Goal: Task Accomplishment & Management: Use online tool/utility

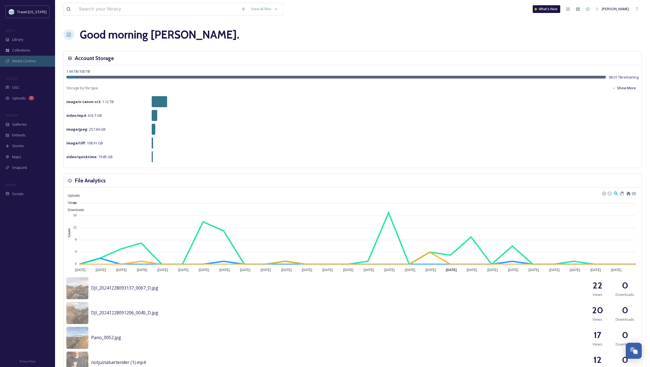
click at [16, 61] on span "Media Centres" at bounding box center [24, 60] width 24 height 5
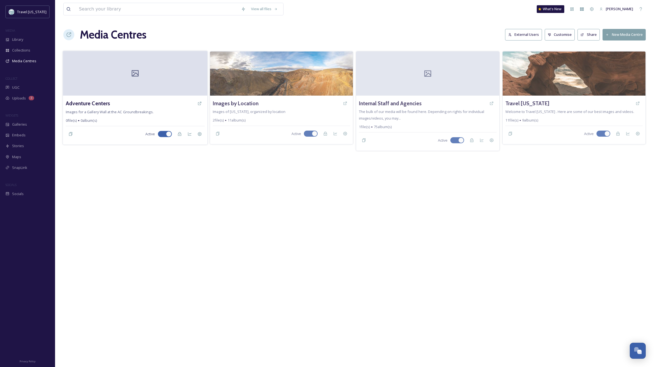
click at [126, 112] on span "Images for a Gallery Wall at the AC Groundbreakings." at bounding box center [110, 111] width 88 height 5
click at [139, 80] on div at bounding box center [135, 73] width 145 height 45
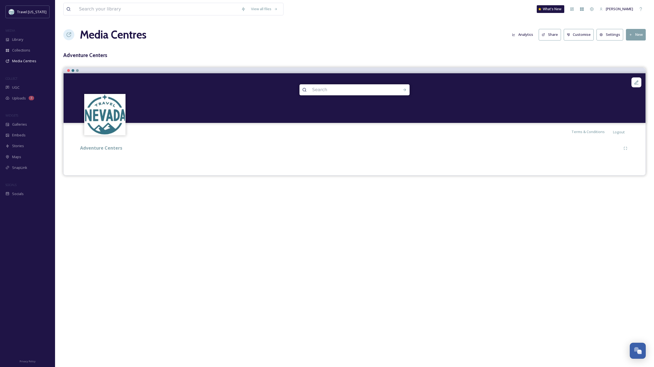
click at [637, 36] on button "New" at bounding box center [636, 34] width 20 height 11
click at [632, 46] on span "Add Files" at bounding box center [632, 47] width 15 height 5
click at [635, 58] on span "Add Album" at bounding box center [634, 58] width 18 height 5
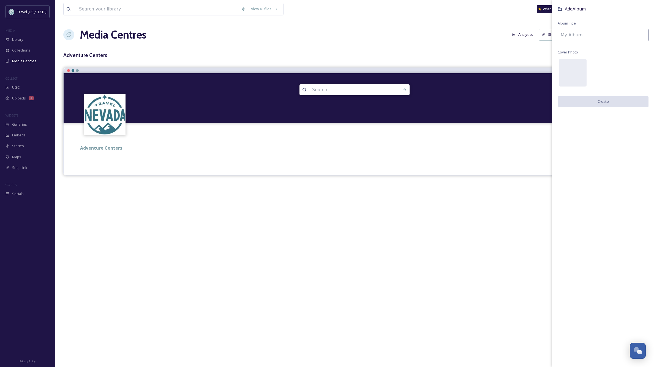
click at [591, 36] on input at bounding box center [603, 35] width 91 height 13
type input "Mock AC GW"
click at [604, 100] on button "Create" at bounding box center [603, 101] width 91 height 11
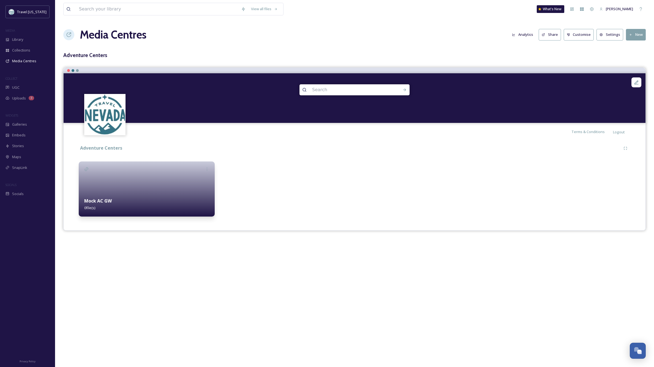
click at [139, 193] on div "Mock AC GW 0 file(s)" at bounding box center [147, 204] width 136 height 25
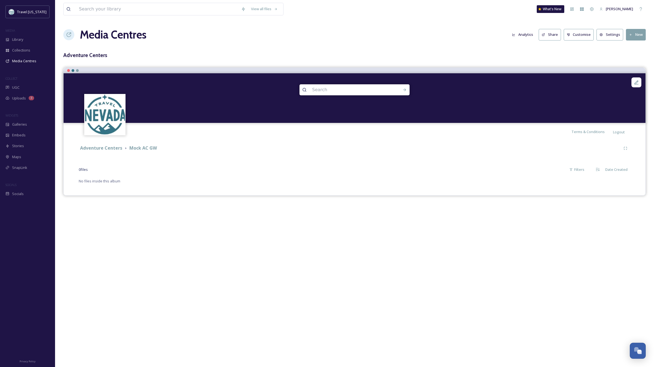
click at [635, 34] on button "New" at bounding box center [636, 34] width 20 height 11
click at [633, 45] on span "Add Files" at bounding box center [632, 47] width 15 height 5
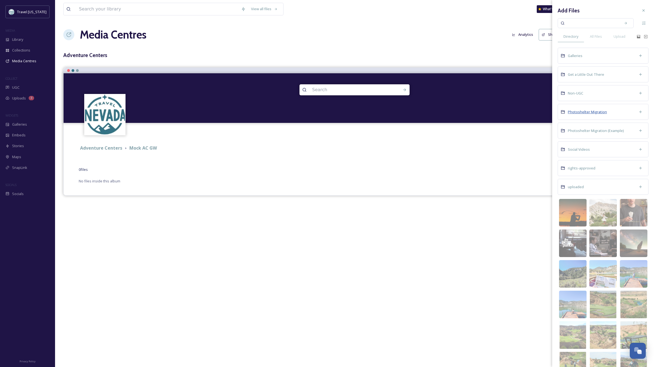
click at [584, 110] on span "Photoshelter Migration" at bounding box center [587, 111] width 39 height 5
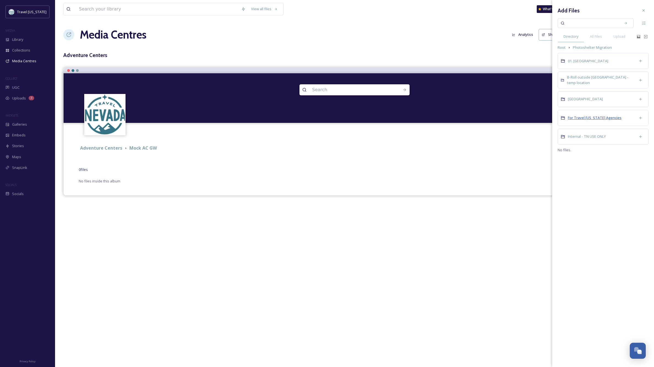
click at [585, 116] on span "For Travel [US_STATE] Agencies" at bounding box center [595, 117] width 54 height 5
click at [578, 161] on span "Adventure Guide" at bounding box center [582, 160] width 29 height 5
click at [579, 122] on span "Random outdoor adventure photos" at bounding box center [598, 122] width 60 height 5
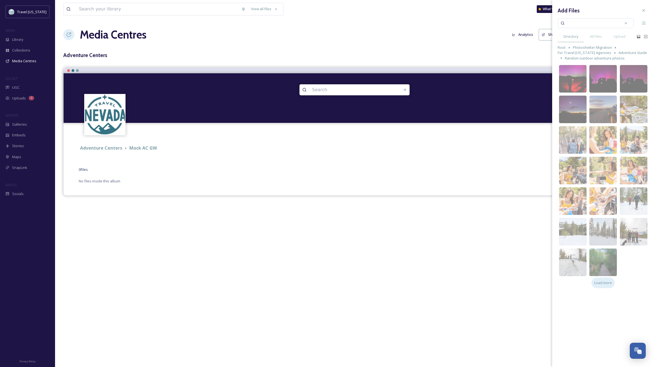
click at [606, 281] on span "Load more" at bounding box center [604, 282] width 18 height 5
click at [602, 281] on span "Load more" at bounding box center [604, 282] width 18 height 5
click at [625, 52] on span "Adventure Guide" at bounding box center [633, 52] width 29 height 5
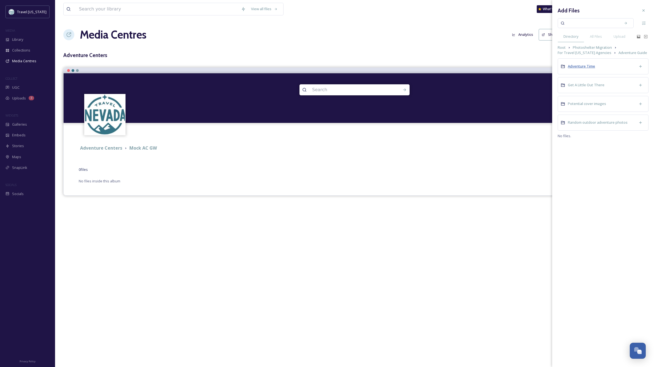
click at [581, 66] on span "Adventure Time" at bounding box center [581, 66] width 27 height 5
click at [575, 71] on span "Biking" at bounding box center [573, 71] width 10 height 5
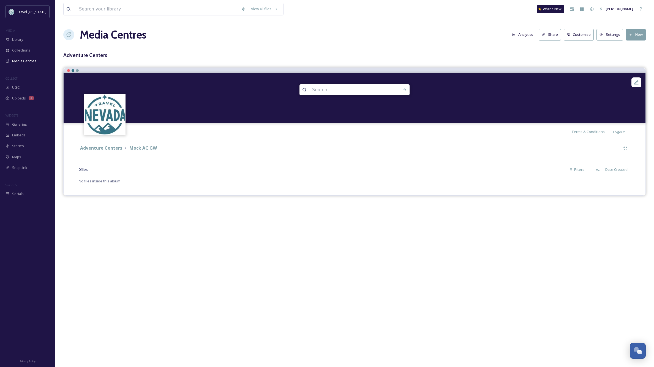
click at [639, 36] on button "New" at bounding box center [636, 34] width 20 height 11
click at [632, 47] on span "Add Files" at bounding box center [632, 47] width 15 height 5
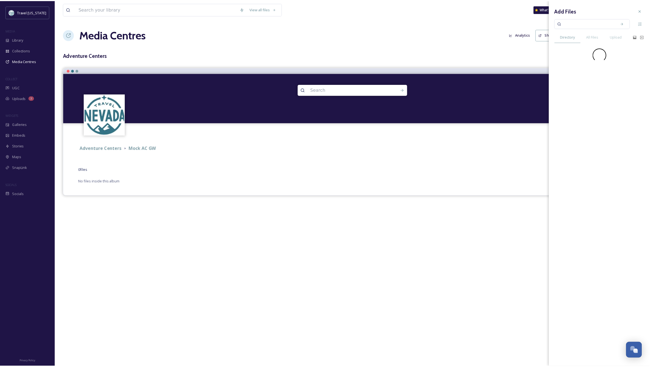
scroll to position [0, 0]
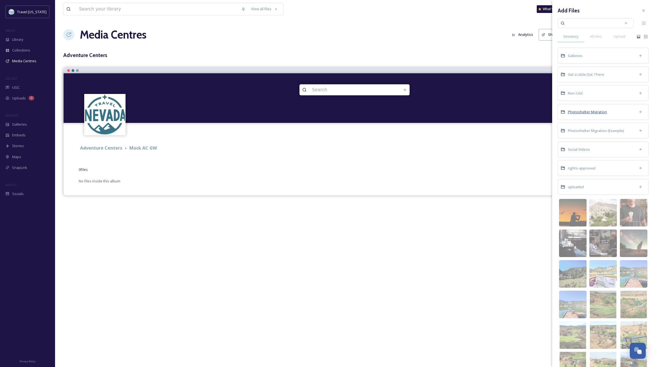
click at [598, 111] on span "Photoshelter Migration" at bounding box center [587, 111] width 39 height 5
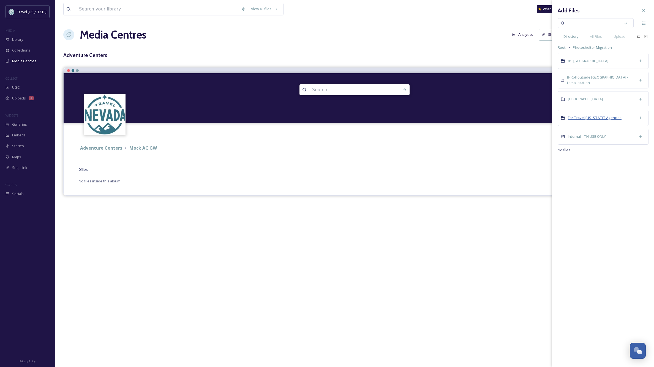
click at [595, 118] on span "For Travel [US_STATE] Agencies" at bounding box center [595, 117] width 54 height 5
click at [581, 162] on span "Adventure Guide" at bounding box center [582, 160] width 29 height 5
click at [577, 66] on span "Adventure Time" at bounding box center [581, 66] width 27 height 5
click at [573, 70] on span "Biking" at bounding box center [573, 71] width 10 height 5
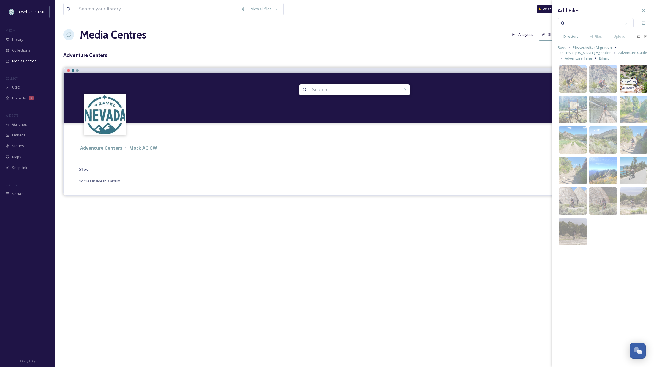
click at [631, 70] on img at bounding box center [634, 79] width 28 height 28
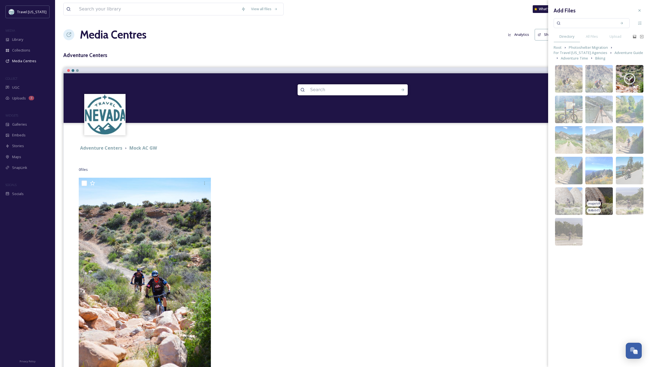
click at [601, 194] on img at bounding box center [599, 201] width 28 height 28
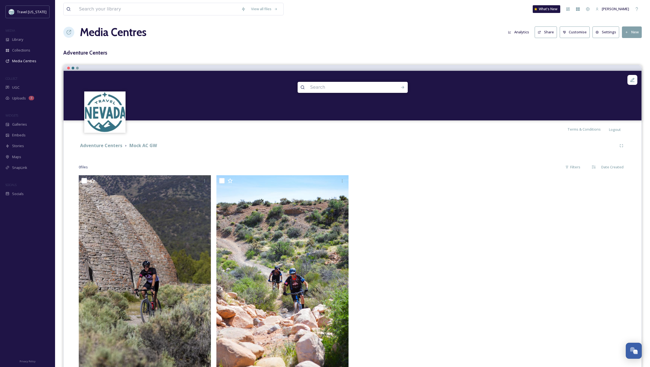
scroll to position [3, 0]
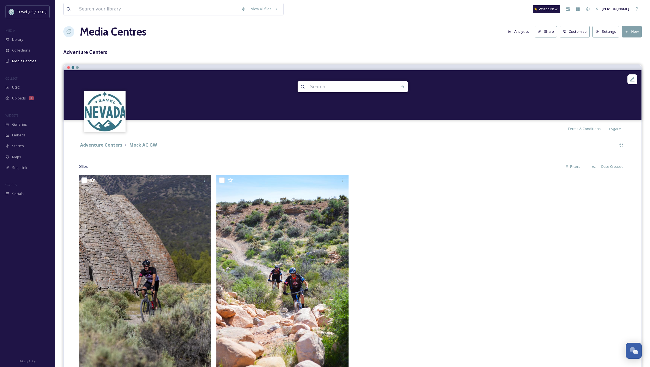
click at [633, 31] on button "New" at bounding box center [632, 31] width 20 height 11
click at [629, 44] on span "Add Files" at bounding box center [628, 44] width 15 height 5
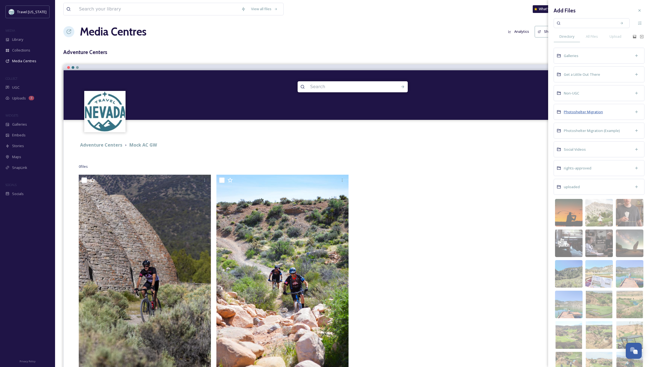
click at [588, 113] on span "Photoshelter Migration" at bounding box center [583, 111] width 39 height 5
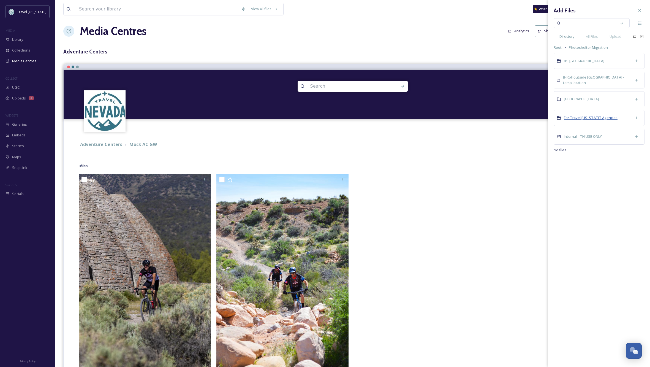
scroll to position [4, 0]
click at [586, 117] on span "For Travel [US_STATE] Agencies" at bounding box center [591, 117] width 54 height 5
click at [584, 162] on span "Adventure Guide" at bounding box center [578, 160] width 29 height 5
click at [582, 66] on span "Adventure Time" at bounding box center [577, 66] width 27 height 5
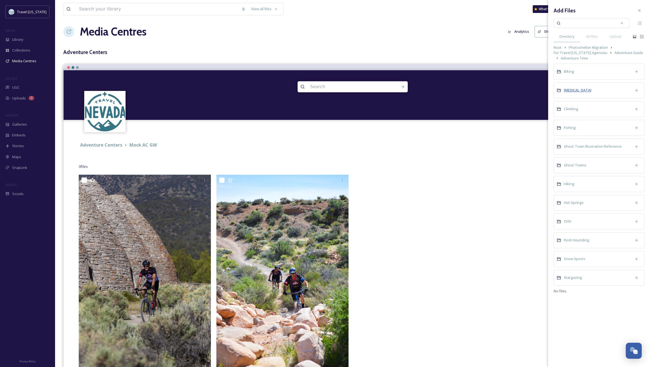
click at [574, 91] on span "[MEDICAL_DATA]" at bounding box center [578, 90] width 28 height 5
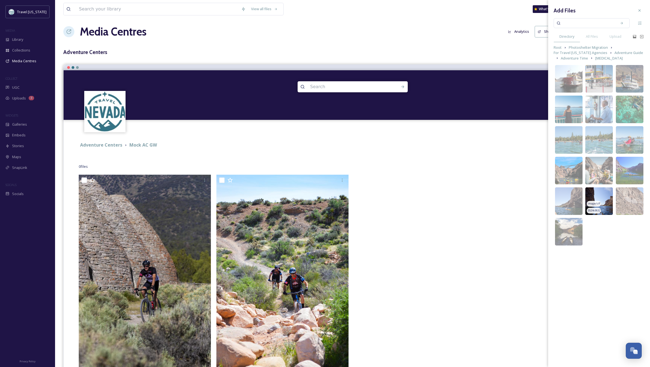
click at [602, 188] on img at bounding box center [599, 201] width 28 height 28
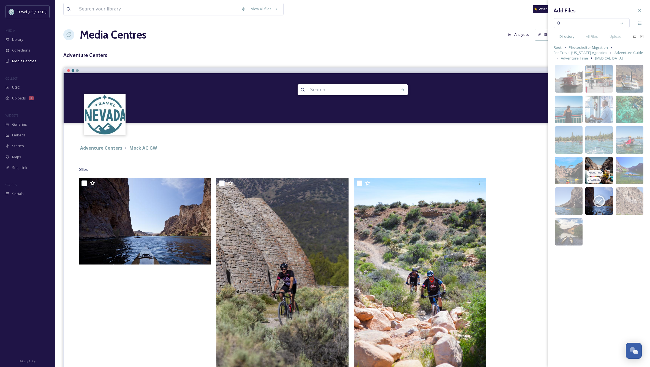
click at [603, 165] on img at bounding box center [599, 171] width 28 height 28
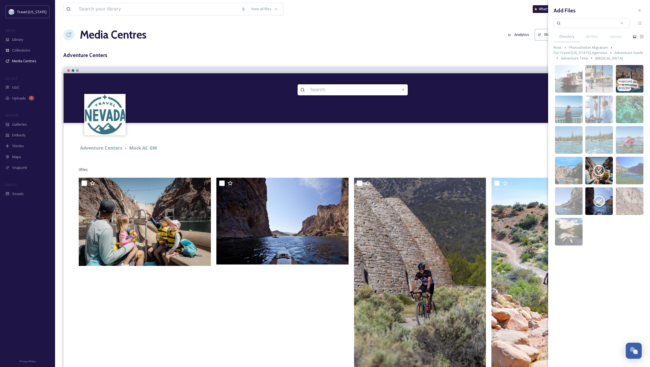
click at [629, 74] on img at bounding box center [630, 79] width 28 height 28
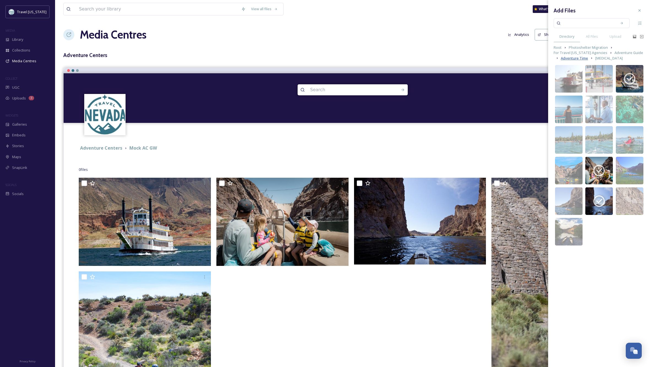
click at [575, 58] on span "Adventure Time" at bounding box center [574, 58] width 27 height 5
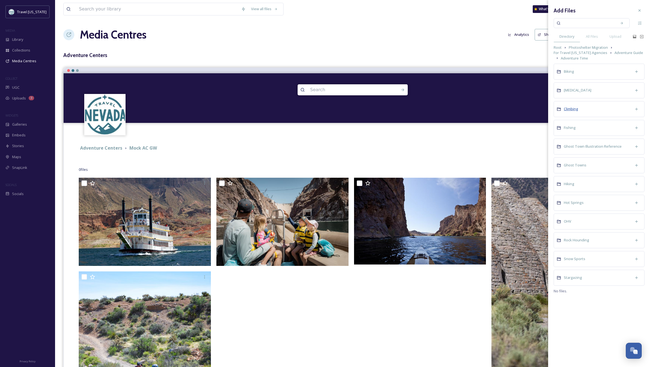
click at [570, 109] on span "Climbing" at bounding box center [571, 108] width 14 height 5
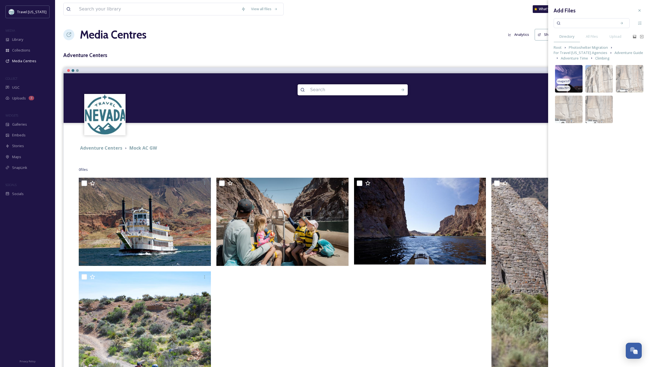
click at [574, 72] on img at bounding box center [569, 79] width 28 height 28
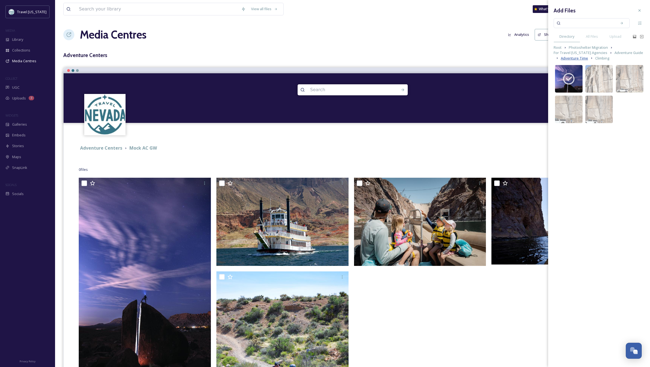
click at [571, 59] on span "Adventure Time" at bounding box center [574, 58] width 27 height 5
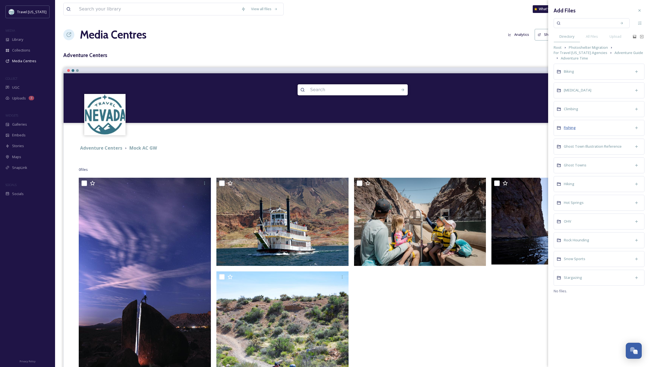
click at [572, 127] on span "Fishing" at bounding box center [570, 127] width 12 height 5
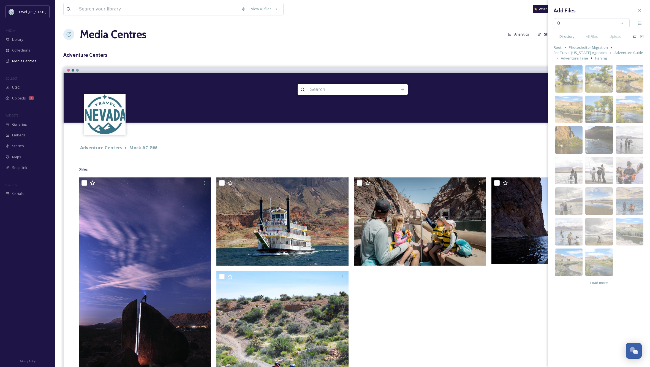
scroll to position [2, 0]
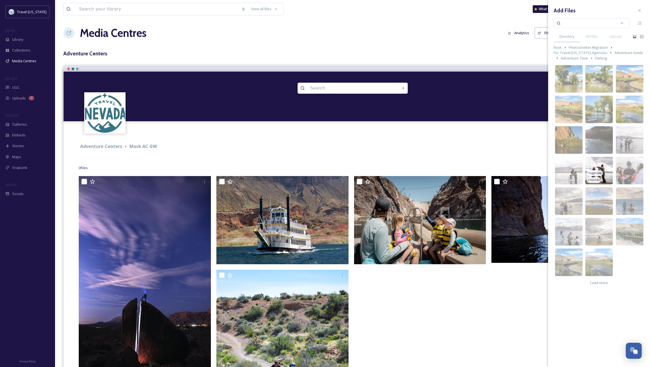
click at [600, 163] on img at bounding box center [599, 171] width 28 height 28
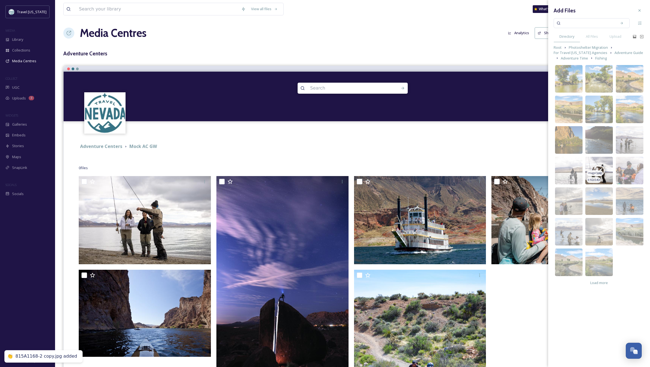
scroll to position [0, 0]
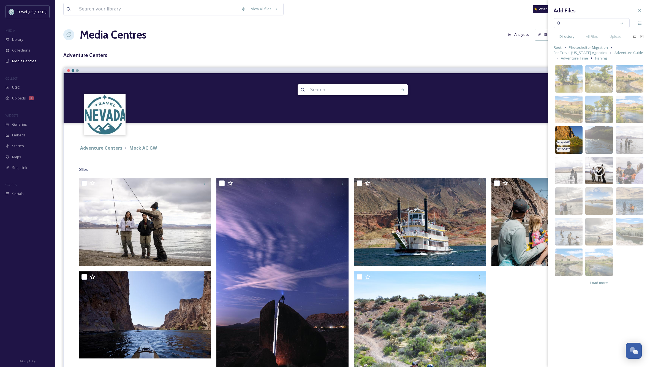
click at [572, 132] on img at bounding box center [569, 140] width 28 height 28
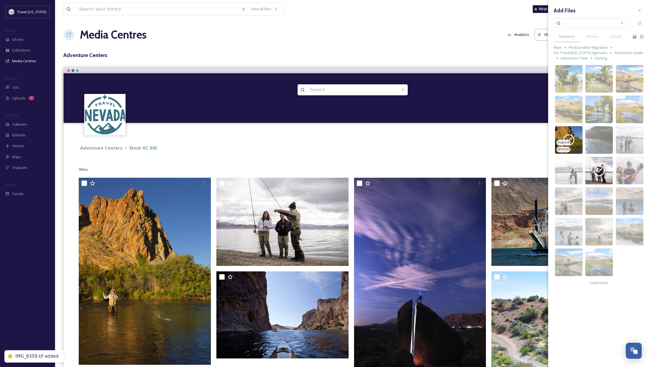
scroll to position [1, 0]
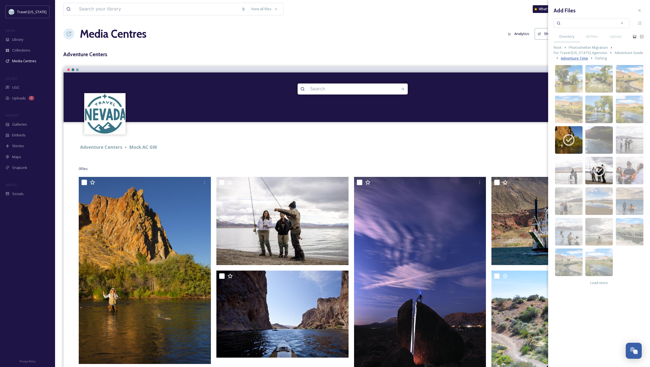
click at [564, 58] on span "Adventure Time" at bounding box center [574, 58] width 27 height 5
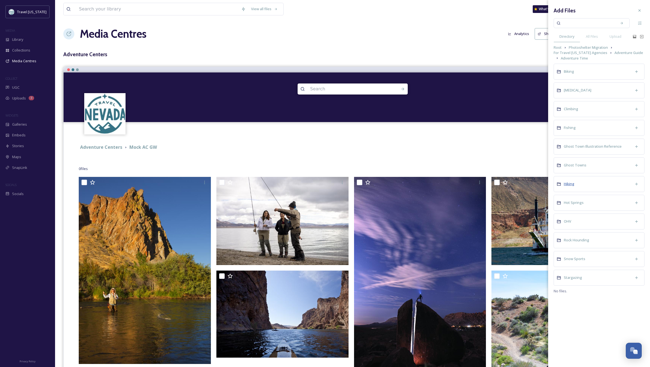
click at [568, 183] on span "Hiking" at bounding box center [569, 183] width 10 height 5
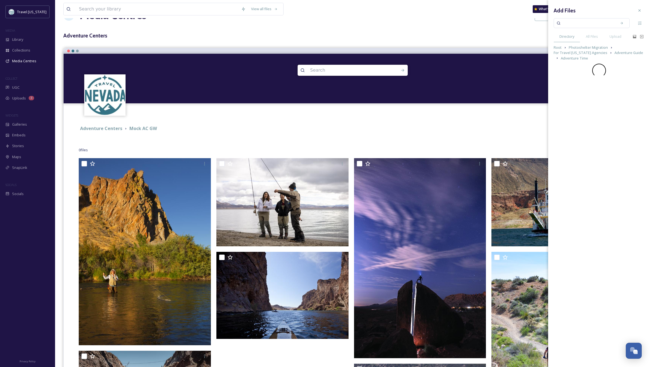
scroll to position [20, 0]
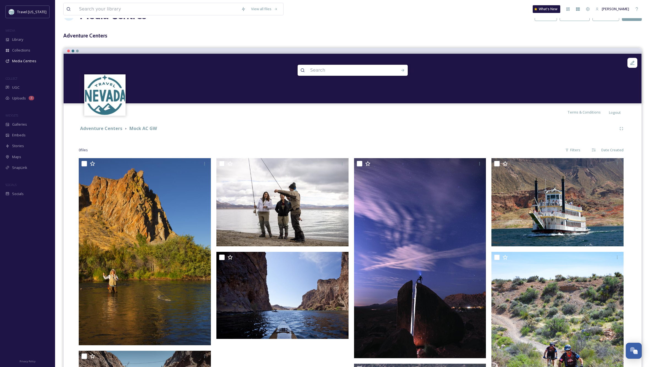
click at [388, 126] on div "Adventure Centers Mock AC GW" at bounding box center [348, 128] width 538 height 7
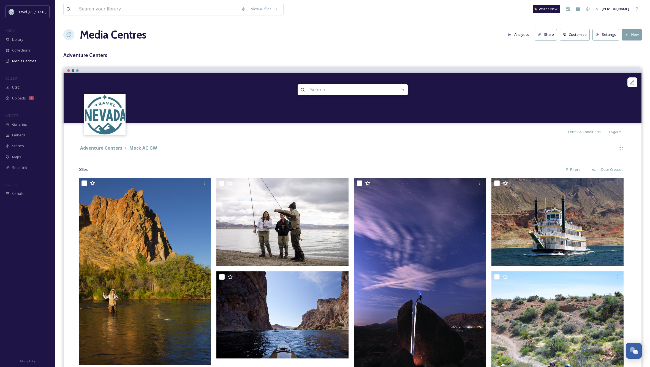
click at [637, 35] on button "New" at bounding box center [632, 34] width 20 height 11
click at [633, 47] on span "Add Files" at bounding box center [628, 47] width 15 height 5
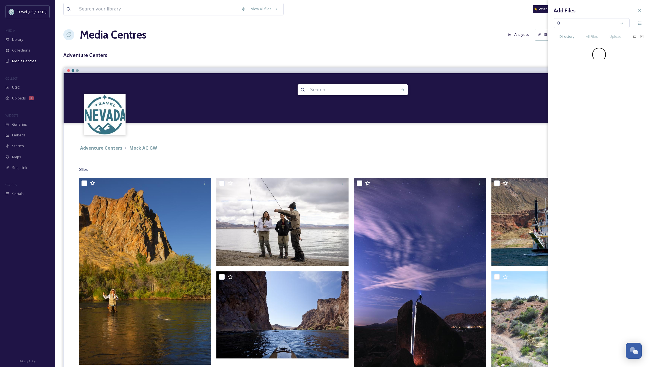
scroll to position [0, 0]
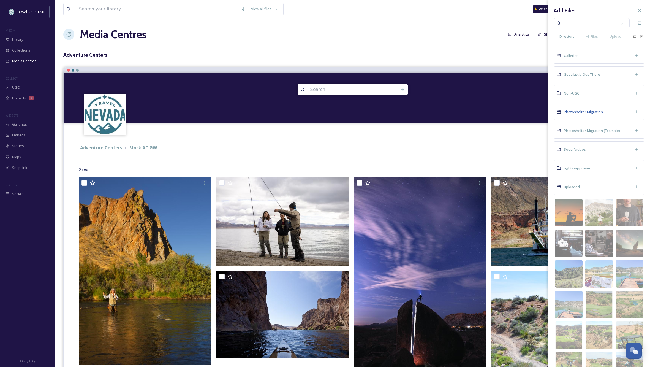
click at [596, 111] on span "Photoshelter Migration" at bounding box center [583, 111] width 39 height 5
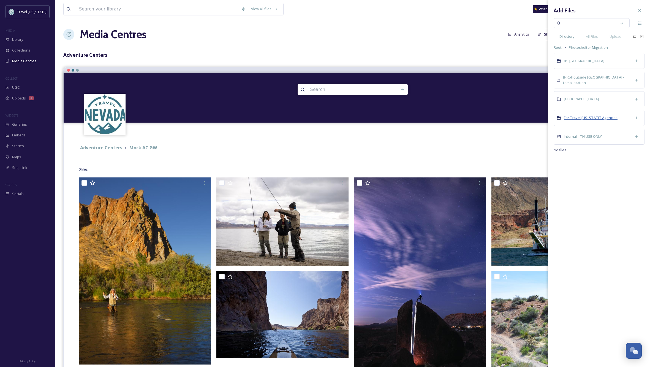
click at [596, 117] on span "For Travel [US_STATE] Agencies" at bounding box center [591, 117] width 54 height 5
click at [582, 159] on span "Adventure Guide" at bounding box center [578, 160] width 29 height 5
click at [580, 65] on span "Adventure Time" at bounding box center [577, 66] width 27 height 5
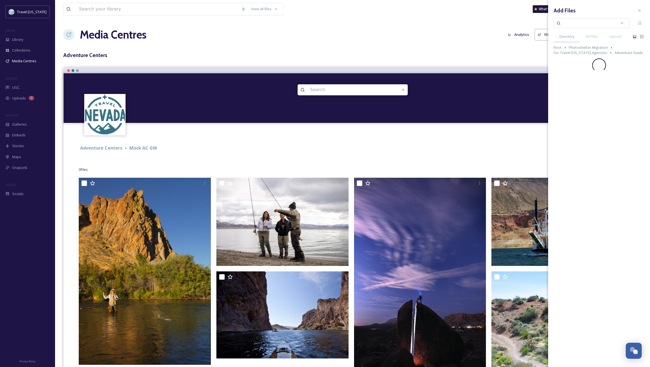
scroll to position [0, 0]
click at [572, 183] on span "Hiking" at bounding box center [569, 183] width 10 height 5
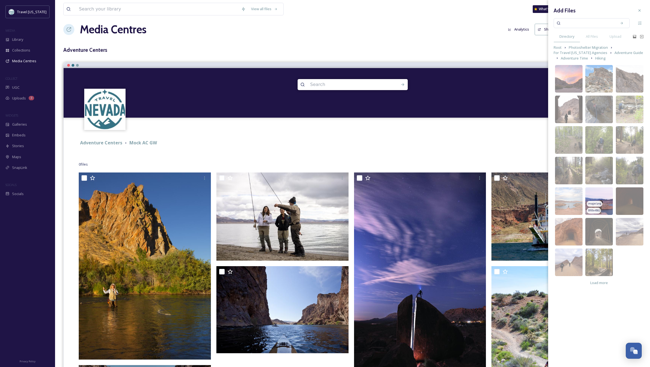
scroll to position [5, 0]
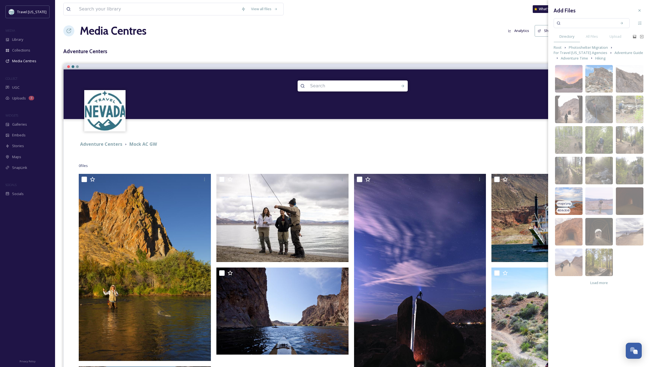
click at [570, 192] on img at bounding box center [569, 201] width 28 height 28
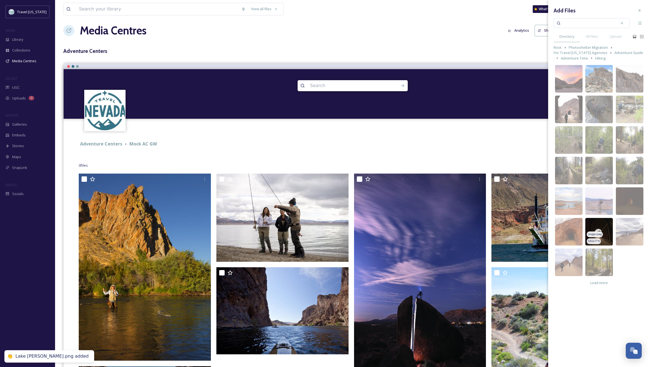
scroll to position [4, 0]
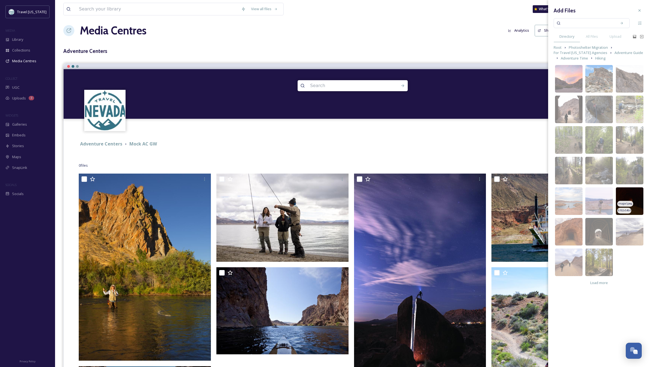
click at [637, 195] on img at bounding box center [630, 201] width 28 height 28
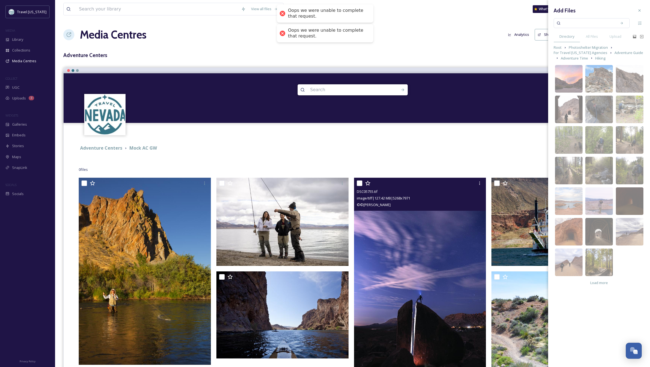
scroll to position [0, 0]
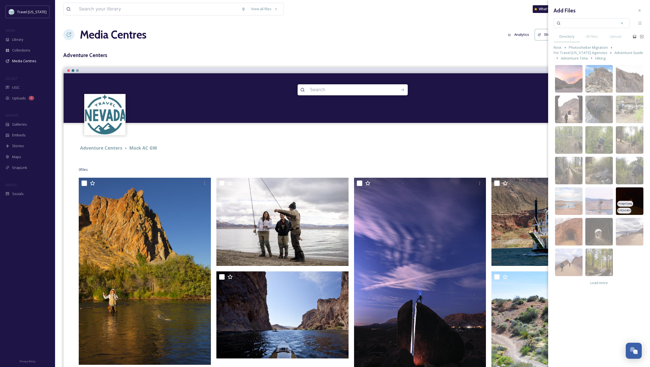
click at [634, 196] on img at bounding box center [630, 201] width 28 height 28
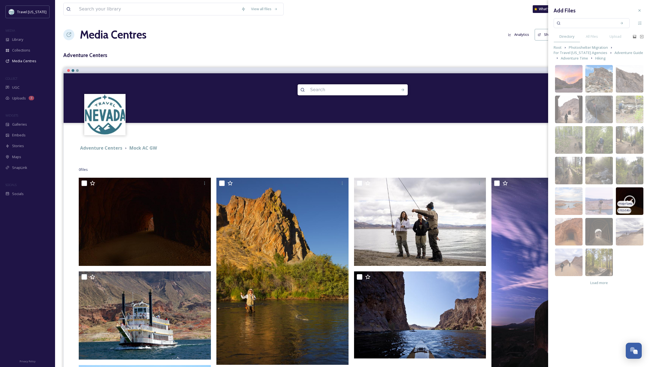
click at [628, 197] on icon at bounding box center [630, 201] width 14 height 14
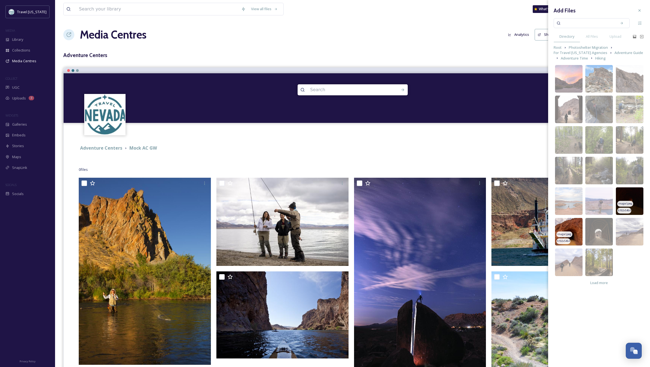
click at [571, 226] on img at bounding box center [569, 232] width 28 height 28
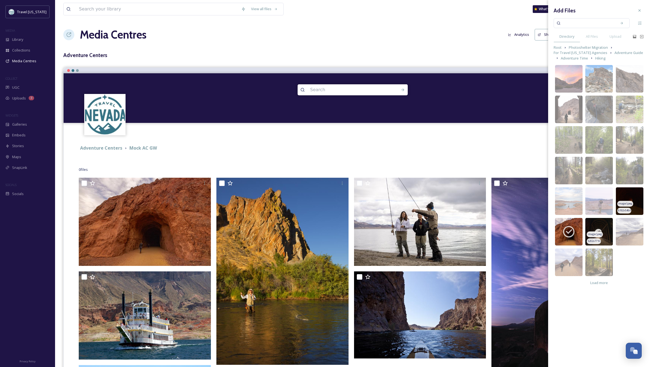
click at [604, 227] on img at bounding box center [599, 232] width 28 height 28
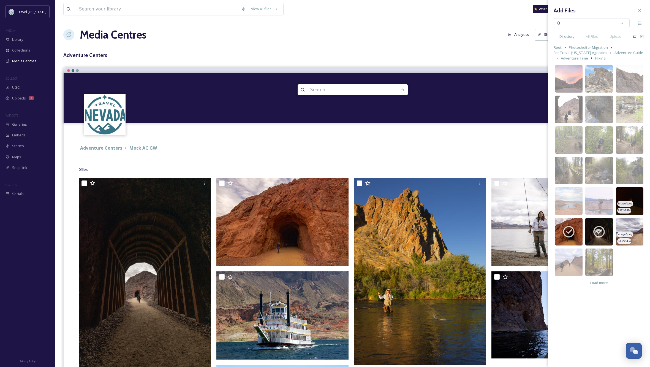
click at [635, 232] on img at bounding box center [630, 232] width 28 height 28
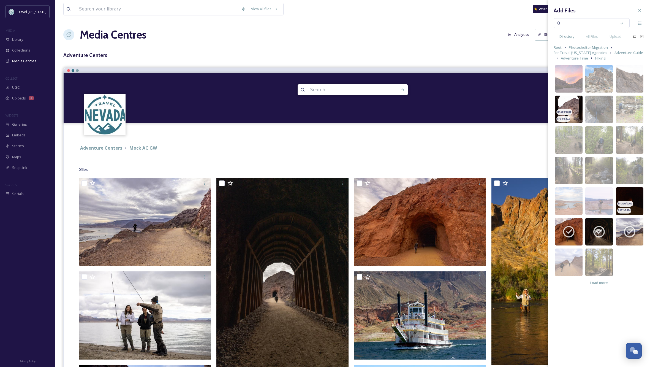
click at [563, 102] on img at bounding box center [569, 110] width 28 height 28
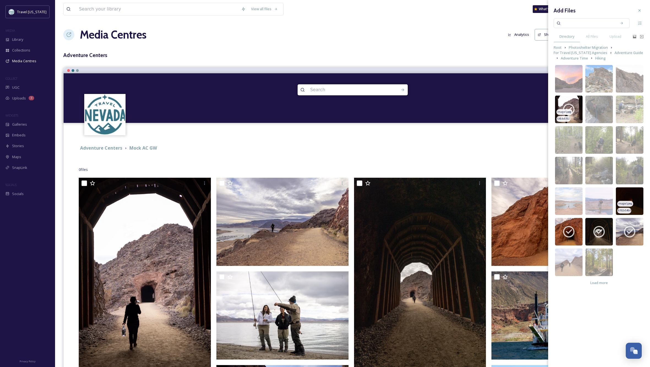
click at [563, 102] on icon at bounding box center [569, 109] width 14 height 14
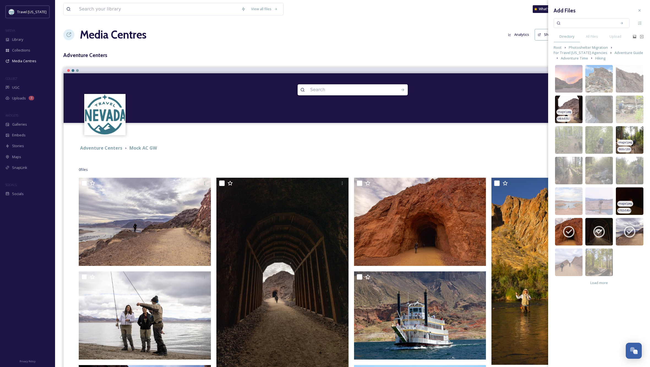
click at [629, 131] on img at bounding box center [630, 140] width 28 height 28
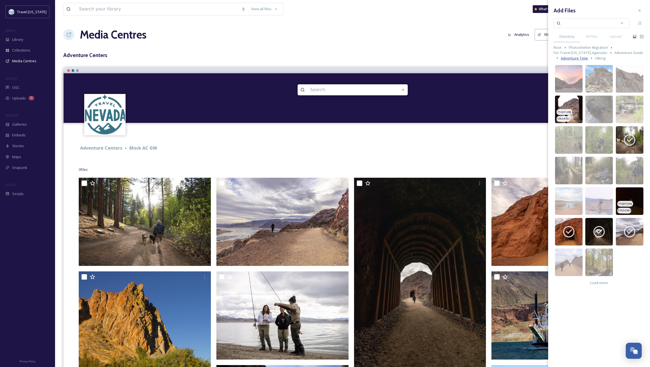
click at [571, 58] on span "Adventure Time" at bounding box center [574, 58] width 27 height 5
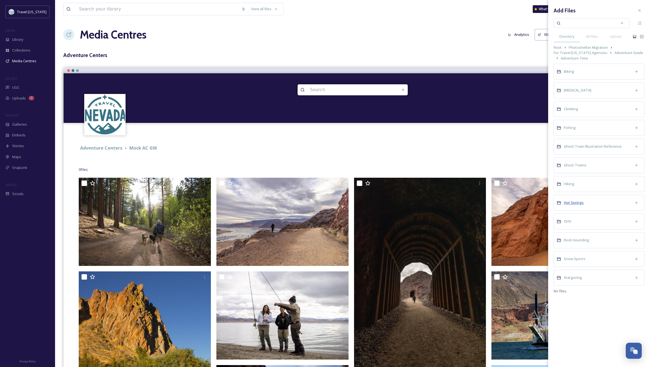
click at [573, 202] on span "Hot Springs" at bounding box center [574, 202] width 20 height 5
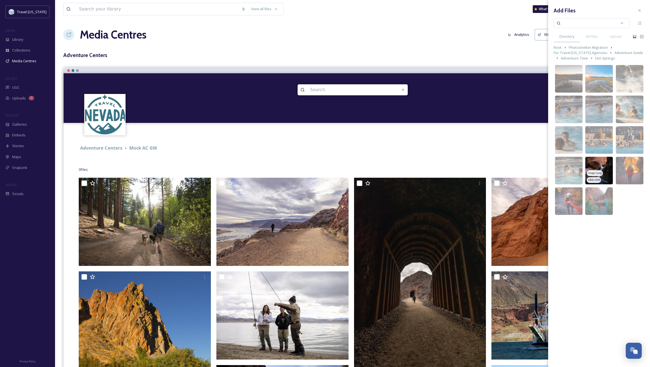
scroll to position [0, 0]
click at [597, 163] on img at bounding box center [599, 171] width 28 height 28
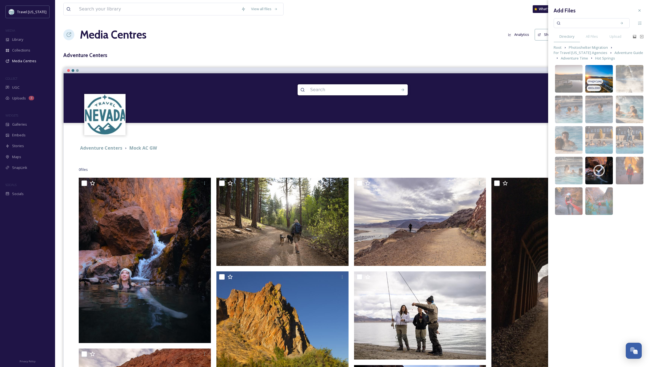
click at [601, 72] on img at bounding box center [599, 79] width 28 height 28
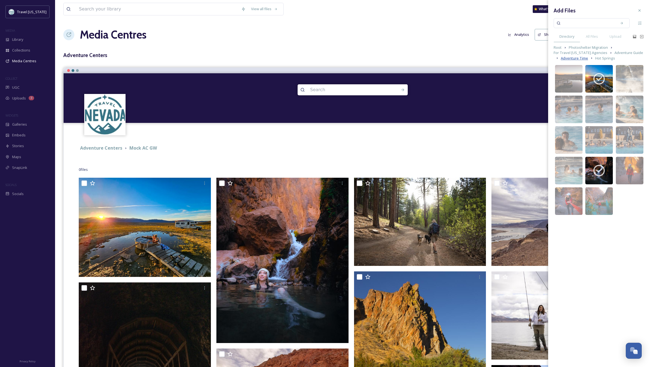
click at [569, 58] on span "Adventure Time" at bounding box center [574, 58] width 27 height 5
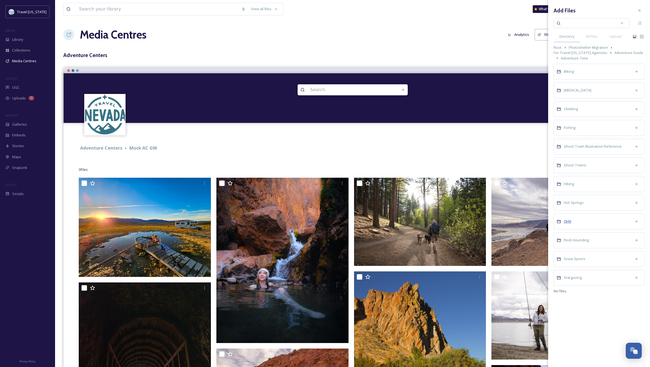
click at [567, 220] on span "OHV" at bounding box center [567, 221] width 7 height 5
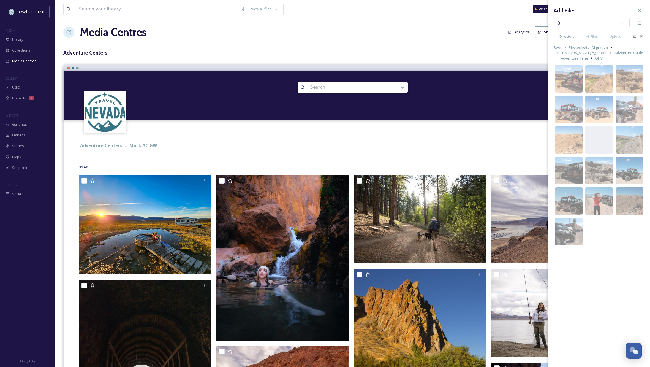
scroll to position [2, 0]
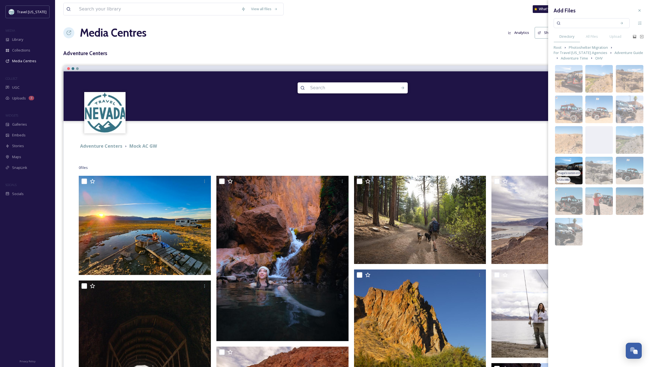
click at [571, 164] on img at bounding box center [569, 171] width 28 height 28
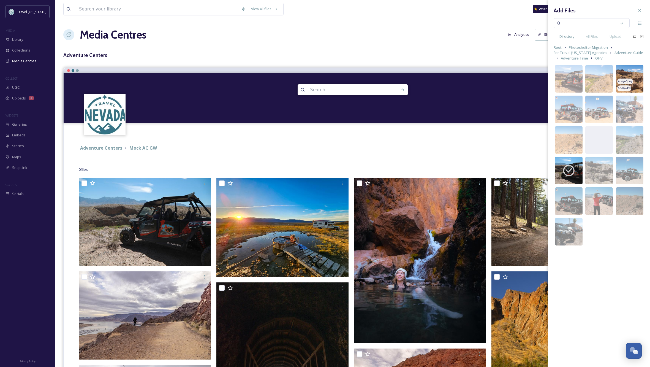
click at [630, 70] on img at bounding box center [630, 79] width 28 height 28
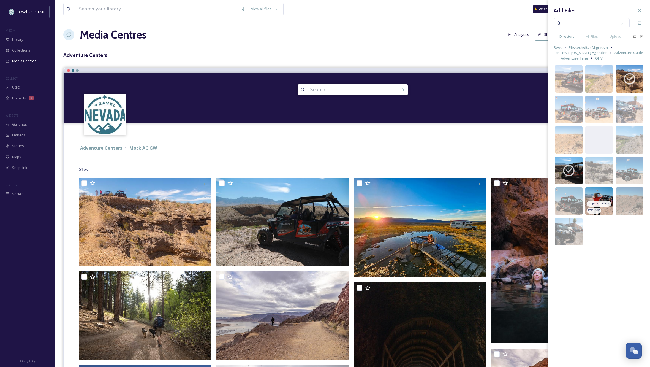
click at [602, 194] on img at bounding box center [599, 201] width 28 height 28
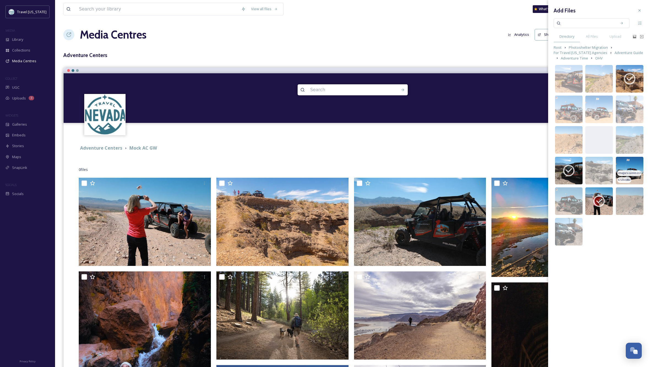
scroll to position [0, 0]
click at [575, 57] on span "Adventure Time" at bounding box center [574, 58] width 27 height 5
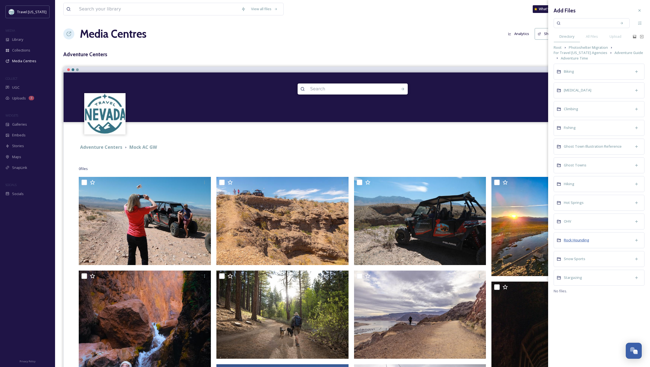
scroll to position [2, 0]
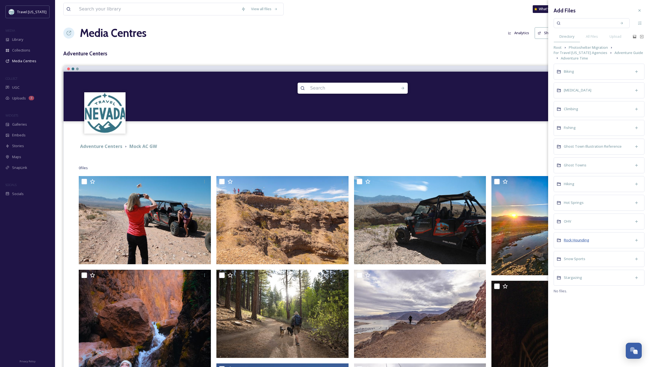
click at [578, 240] on span "Rock Hounding" at bounding box center [576, 239] width 25 height 5
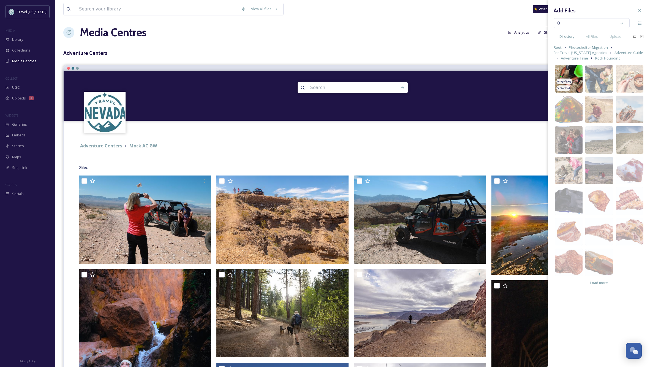
scroll to position [2, 0]
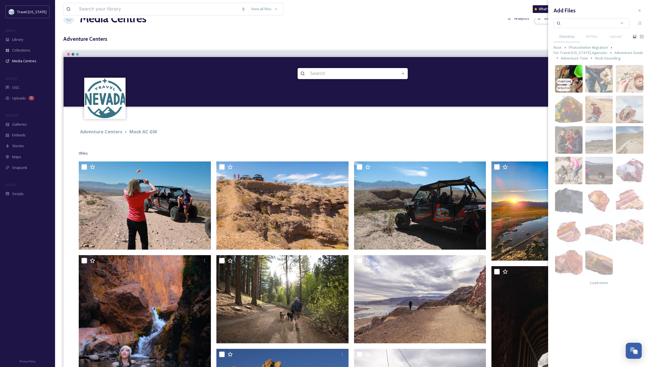
click at [571, 74] on img at bounding box center [569, 79] width 28 height 28
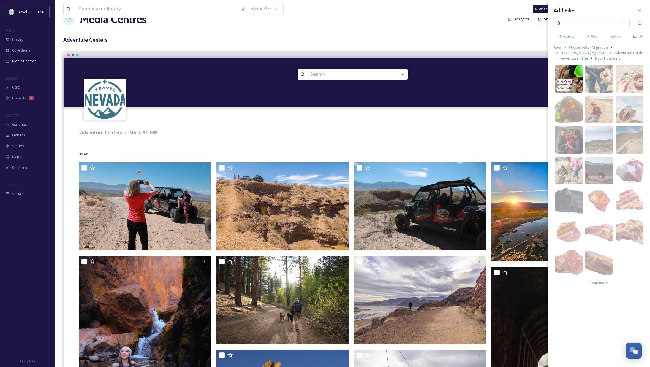
scroll to position [14, 0]
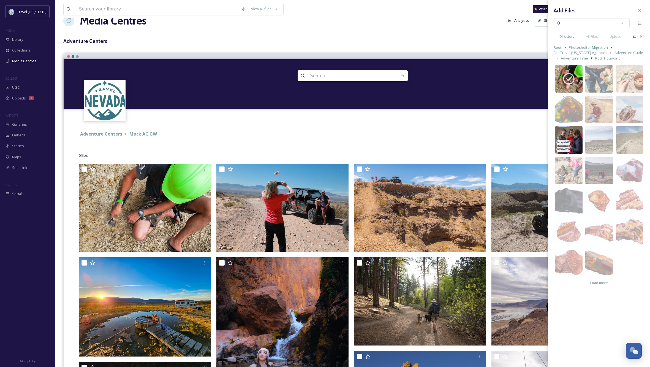
click at [574, 134] on img at bounding box center [569, 140] width 28 height 28
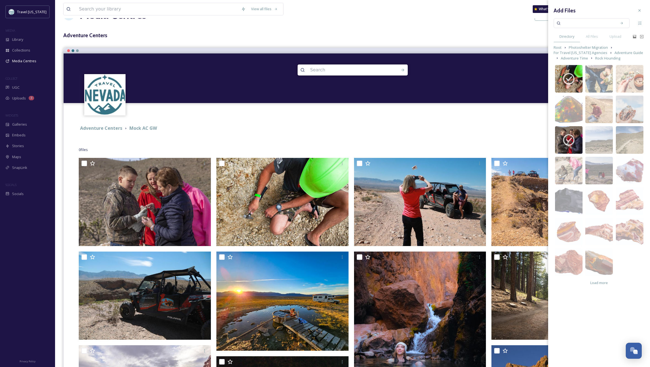
scroll to position [20, 0]
click at [564, 60] on span "Adventure Time" at bounding box center [574, 58] width 27 height 5
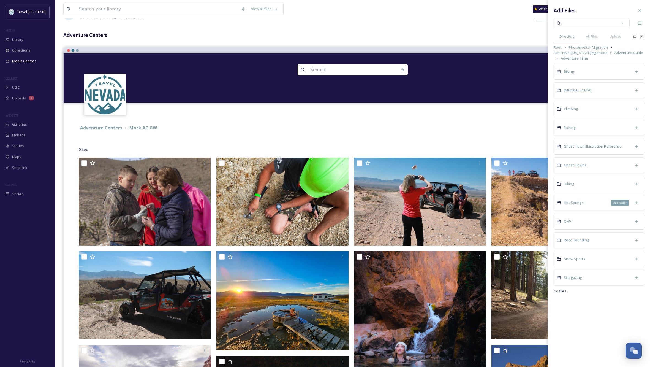
scroll to position [20, 0]
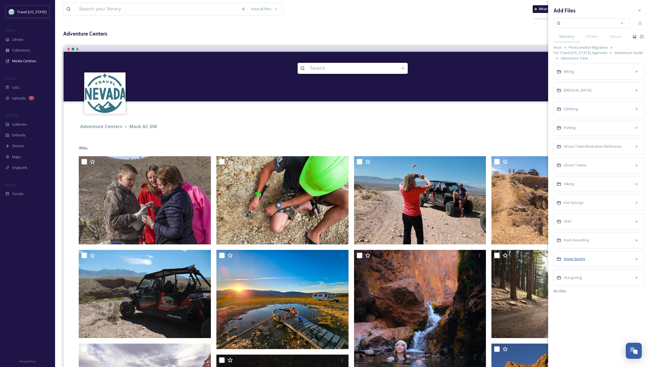
click at [578, 260] on span "Snow Sports" at bounding box center [574, 258] width 21 height 5
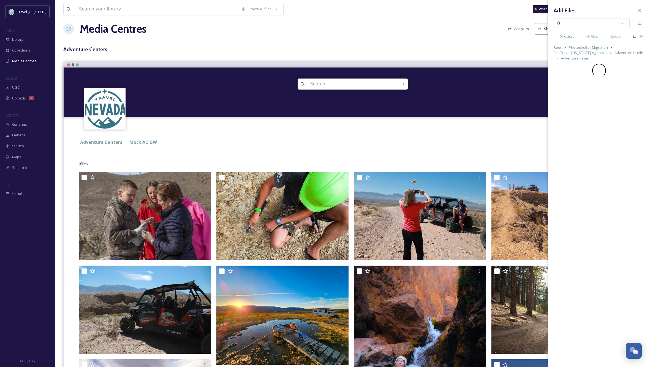
scroll to position [5, 0]
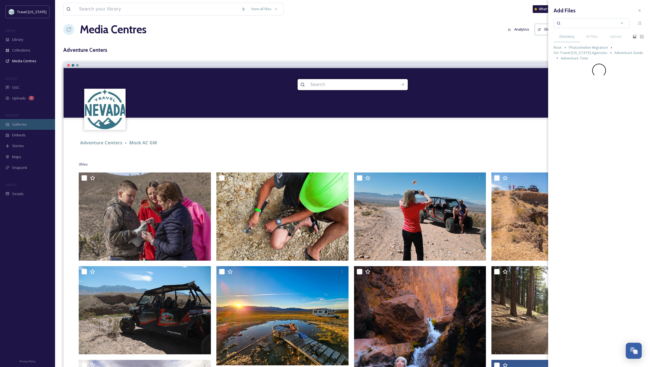
click at [23, 123] on span "Galleries" at bounding box center [19, 124] width 15 height 5
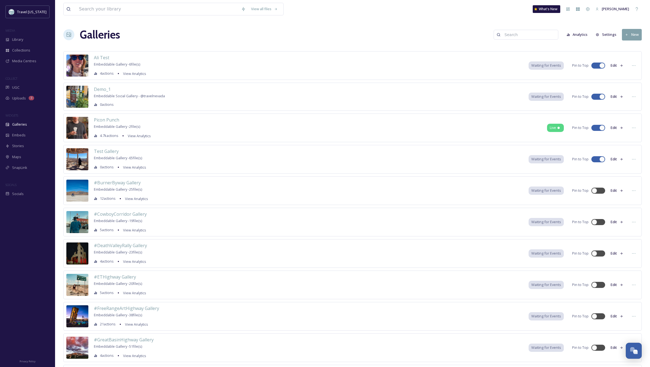
click at [630, 34] on button "New" at bounding box center [632, 34] width 20 height 11
click at [633, 48] on span "Gallery" at bounding box center [633, 46] width 12 height 5
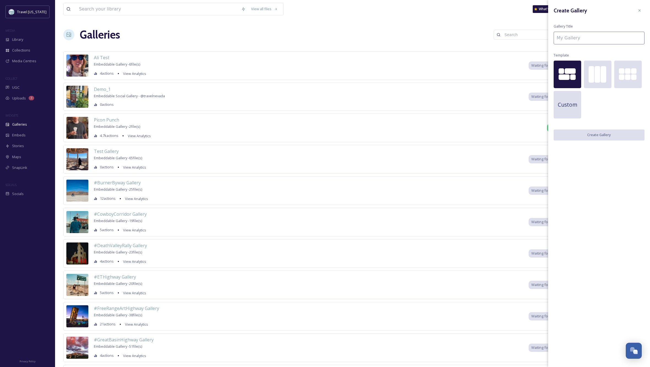
scroll to position [0, 0]
click at [569, 39] on input at bounding box center [599, 38] width 91 height 13
type input "A"
type input "Adventure Center Gallery Wall mockup"
click at [601, 134] on button "Create Gallery" at bounding box center [599, 134] width 91 height 11
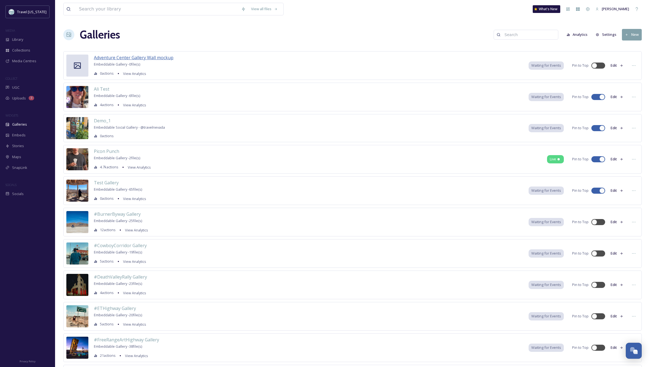
click at [150, 58] on span "Adventure Center Gallery Wall mockup" at bounding box center [134, 58] width 80 height 6
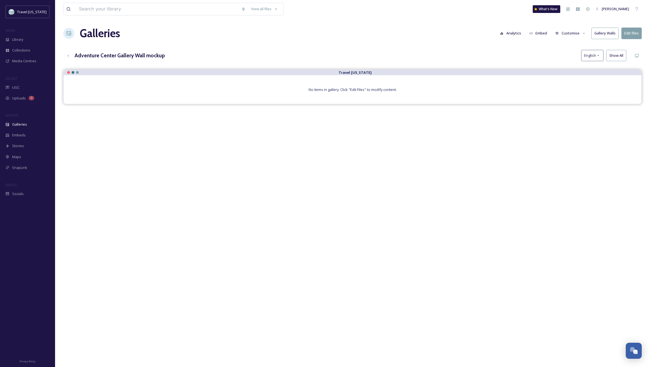
scroll to position [1, 1]
click at [568, 33] on button "Customise" at bounding box center [571, 33] width 36 height 11
click at [491, 46] on div "View all files What's New [PERSON_NAME] Galleries Analytics Embed Customise Lay…" at bounding box center [352, 221] width 595 height 446
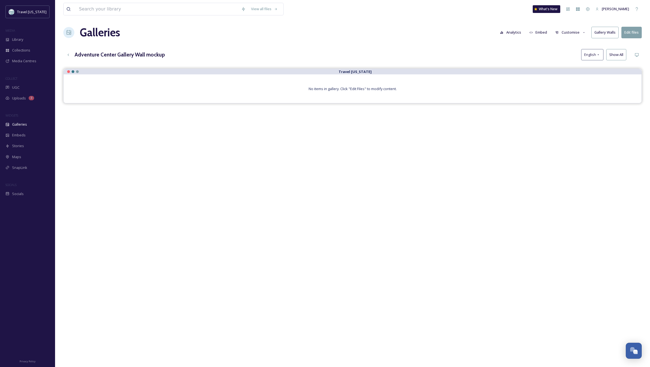
click at [541, 33] on button "Embed" at bounding box center [538, 32] width 23 height 11
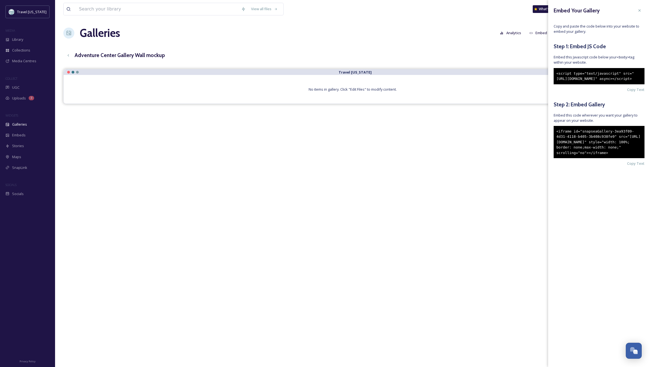
scroll to position [2, 0]
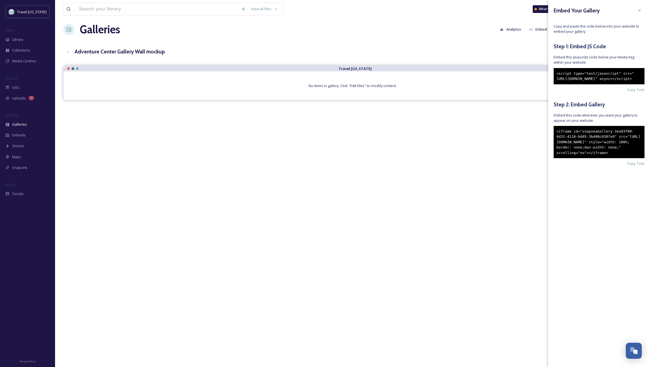
click at [405, 40] on div "View all files What's New [PERSON_NAME] Galleries Analytics Embed Customise Gal…" at bounding box center [352, 218] width 595 height 446
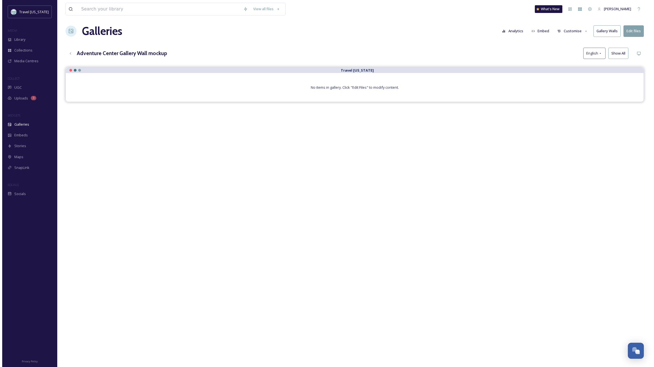
scroll to position [1, 0]
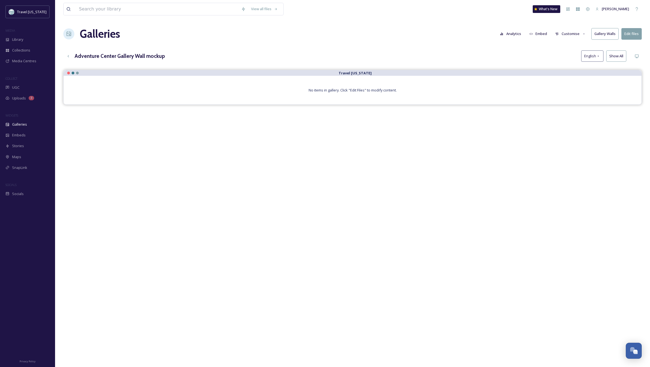
click at [603, 35] on button "Gallery Walls" at bounding box center [605, 33] width 27 height 11
click at [599, 40] on button "Create New Wall" at bounding box center [599, 39] width 91 height 11
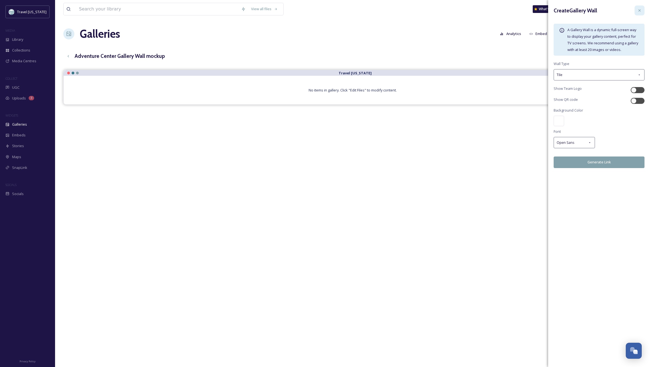
click at [640, 9] on icon at bounding box center [639, 10] width 4 height 4
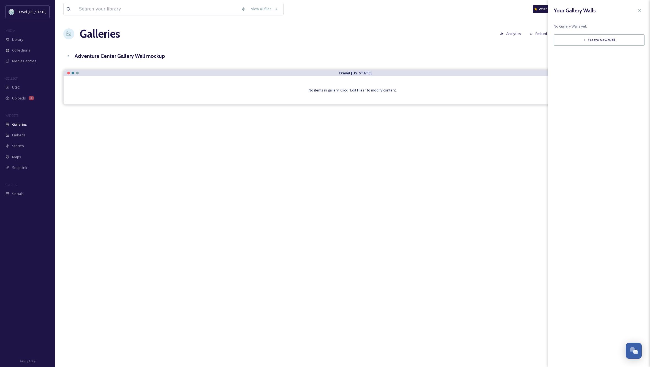
click at [434, 93] on div "No items in gallery. Click "Edit Files" to modify content." at bounding box center [353, 90] width 578 height 29
click at [633, 33] on button "Edit files" at bounding box center [632, 33] width 20 height 11
click at [572, 88] on span "Link to Folder" at bounding box center [571, 88] width 22 height 5
click at [590, 113] on button "Continue" at bounding box center [599, 111] width 91 height 11
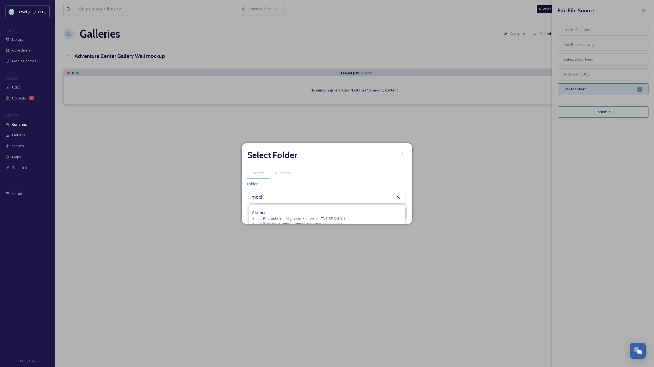
scroll to position [280, 0]
drag, startPoint x: 291, startPoint y: 199, endPoint x: 240, endPoint y: 196, distance: 51.0
click at [240, 196] on div "Select Folder Search Directory Folder mock "Small Town Life" - Model released r…" at bounding box center [327, 183] width 654 height 367
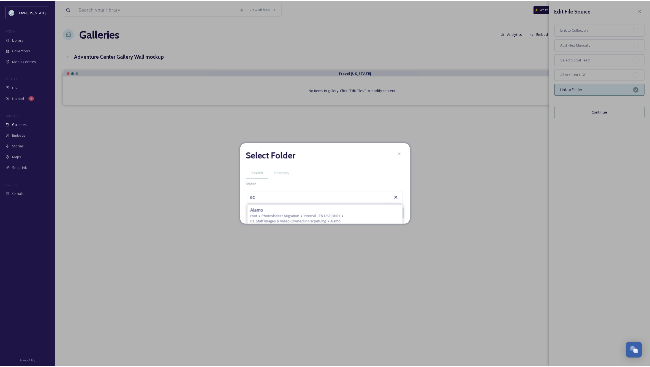
scroll to position [0, 0]
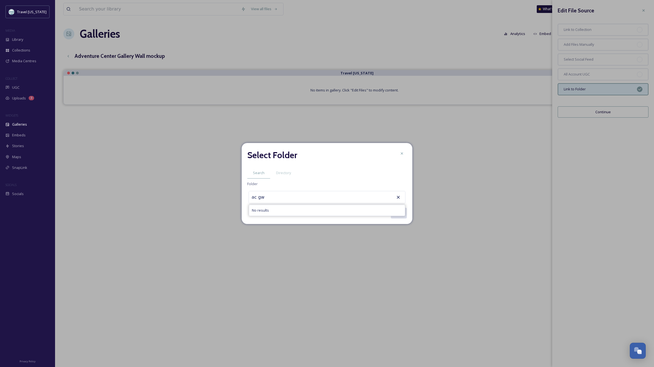
type input "ac gw"
click at [398, 197] on icon at bounding box center [399, 197] width 6 height 6
click at [398, 197] on icon at bounding box center [398, 197] width 3 height 3
click at [401, 153] on icon at bounding box center [402, 153] width 4 height 4
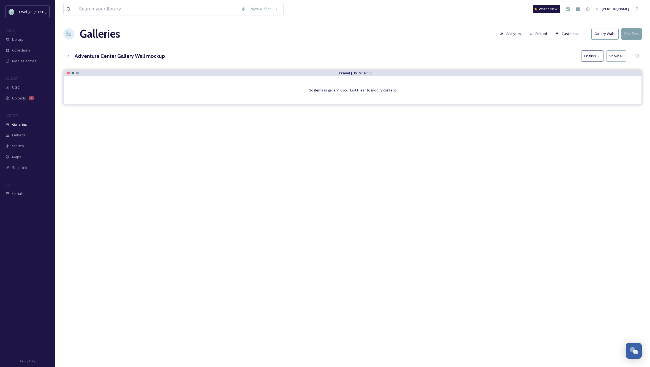
click at [501, 154] on div "Travel [US_STATE] No items in gallery. Click "Edit Files" to modify content." at bounding box center [352, 253] width 579 height 367
click at [605, 34] on button "Gallery Walls" at bounding box center [605, 33] width 27 height 11
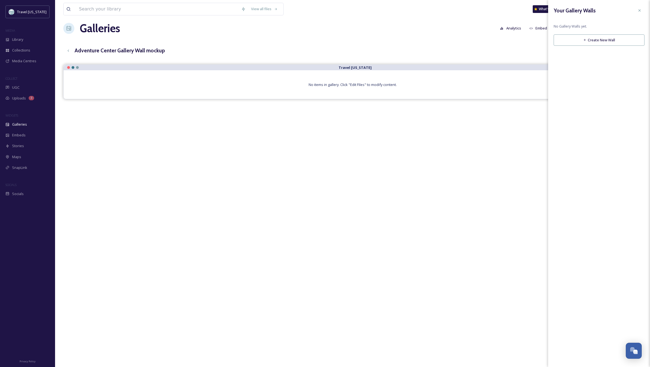
scroll to position [4, 0]
click at [601, 38] on button "Create New Wall" at bounding box center [599, 39] width 91 height 11
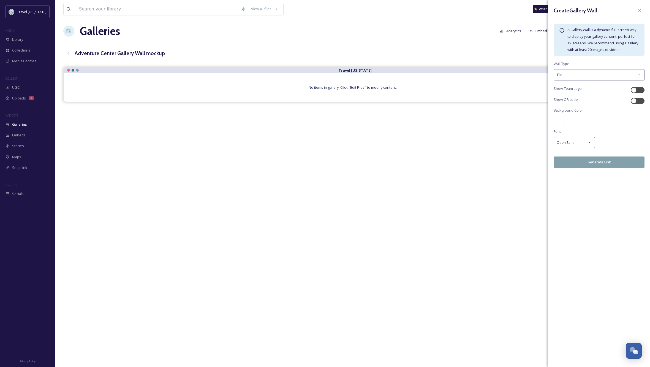
scroll to position [4, 0]
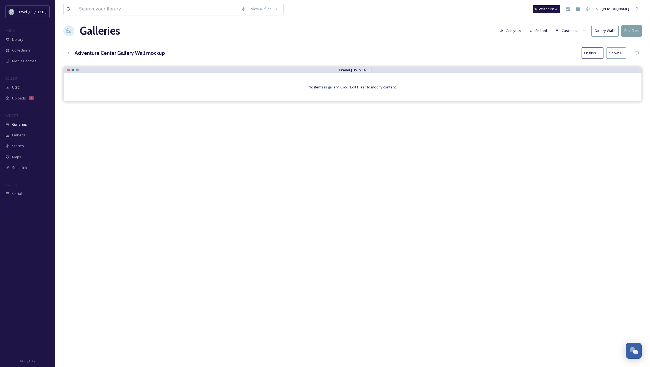
click at [514, 145] on div "Travel [US_STATE] No items in gallery. Click "Edit Files" to modify content." at bounding box center [352, 250] width 579 height 367
click at [633, 31] on button "Edit files" at bounding box center [632, 30] width 20 height 11
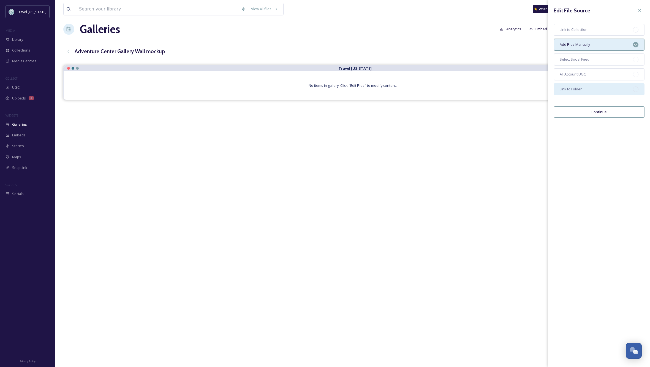
scroll to position [5, 1]
click at [569, 89] on span "Link to Folder" at bounding box center [571, 88] width 22 height 5
click at [599, 113] on button "Continue" at bounding box center [599, 111] width 91 height 11
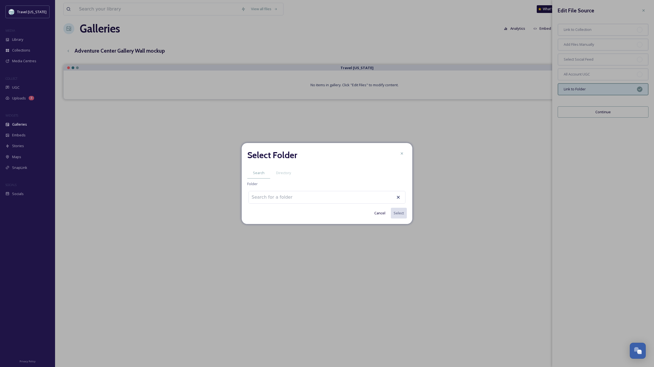
click at [290, 197] on input at bounding box center [279, 197] width 61 height 12
click at [275, 210] on span "Adventure Guide" at bounding box center [269, 211] width 34 height 7
type input "Adventure Guide"
click at [400, 212] on button "Select" at bounding box center [398, 212] width 17 height 11
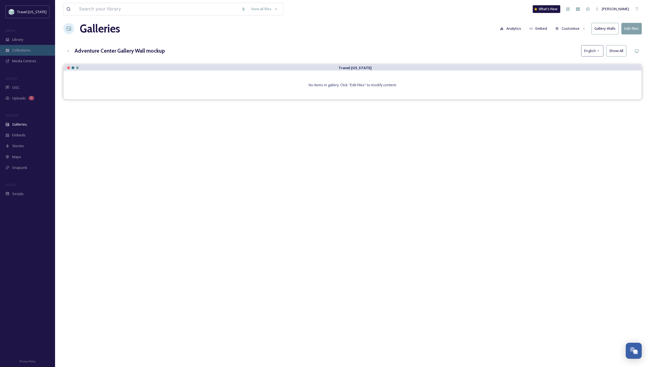
click at [11, 50] on div "Collections" at bounding box center [27, 50] width 55 height 11
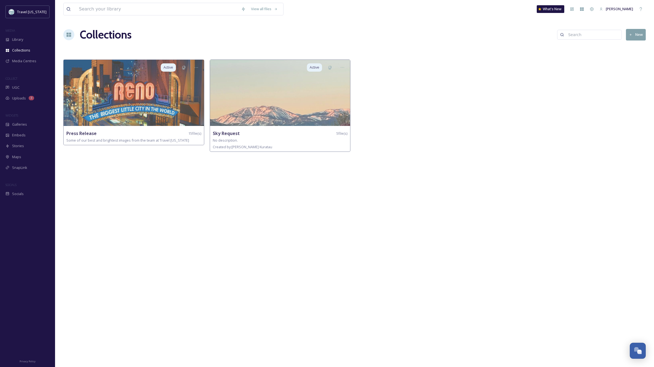
click at [390, 188] on div "View all files What's New [PERSON_NAME] Collections New Active Press Release 15…" at bounding box center [354, 183] width 599 height 367
click at [635, 34] on button "New" at bounding box center [636, 34] width 20 height 11
click at [579, 39] on input at bounding box center [603, 38] width 91 height 13
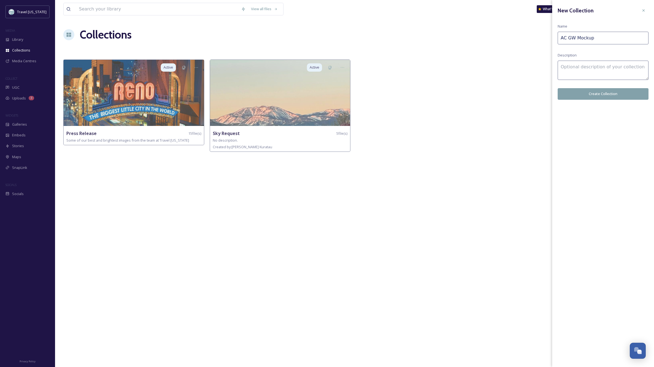
scroll to position [0, 2]
type input "AC GW Mockup"
click at [572, 66] on textarea at bounding box center [603, 70] width 91 height 19
type textarea "Adventure Center Gallery Wall Mockup"
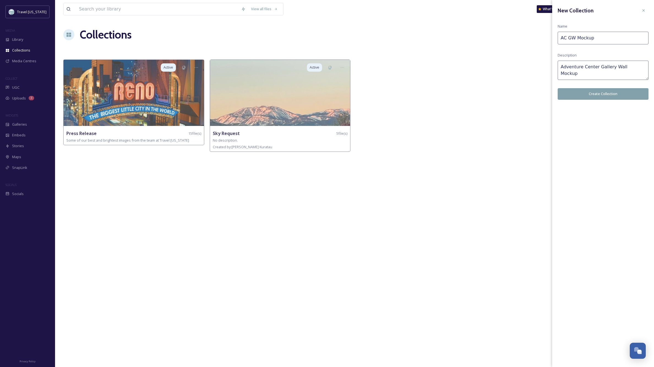
click at [597, 93] on button "Create Collection" at bounding box center [603, 93] width 91 height 11
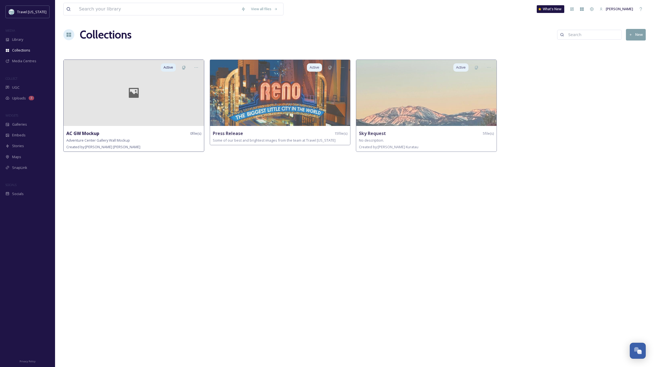
click at [156, 110] on div at bounding box center [134, 93] width 140 height 66
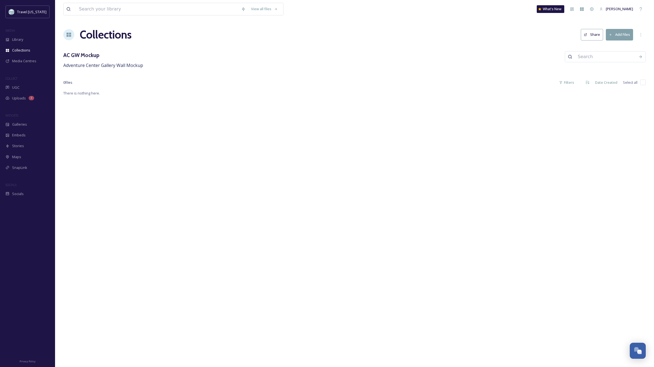
click at [628, 36] on button "Add Files" at bounding box center [619, 34] width 27 height 11
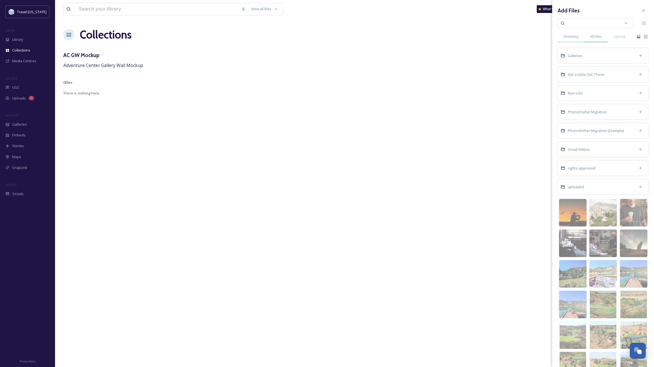
click at [598, 37] on span "All Files" at bounding box center [596, 36] width 12 height 5
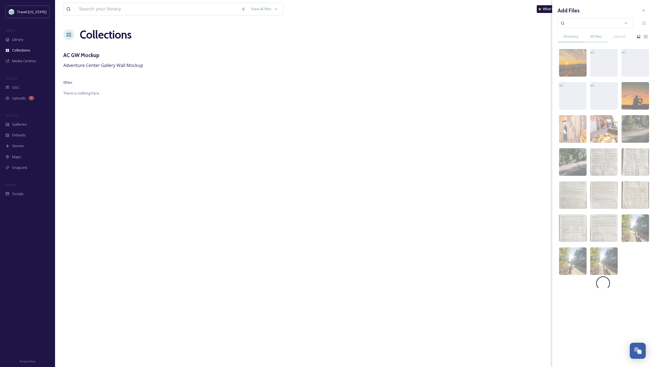
click at [574, 37] on span "Directory" at bounding box center [571, 36] width 15 height 5
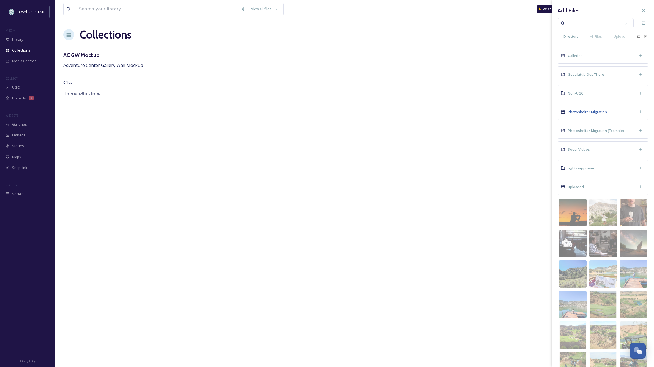
click at [592, 110] on span "Photoshelter Migration" at bounding box center [587, 111] width 39 height 5
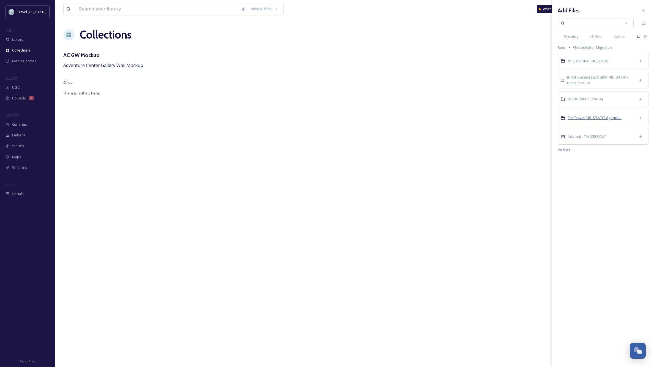
click at [591, 117] on span "For Travel [US_STATE] Agencies" at bounding box center [595, 117] width 54 height 5
click at [591, 160] on span "Adventure Guide" at bounding box center [582, 160] width 29 height 5
click at [575, 66] on span "Adventure Time" at bounding box center [581, 66] width 27 height 5
click at [574, 71] on span "Biking" at bounding box center [573, 71] width 10 height 5
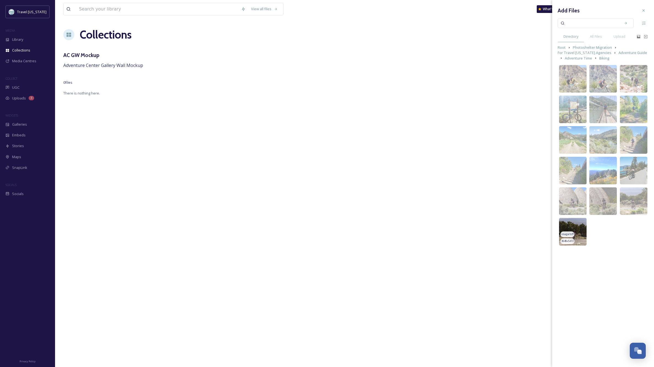
click at [577, 223] on img at bounding box center [573, 232] width 28 height 28
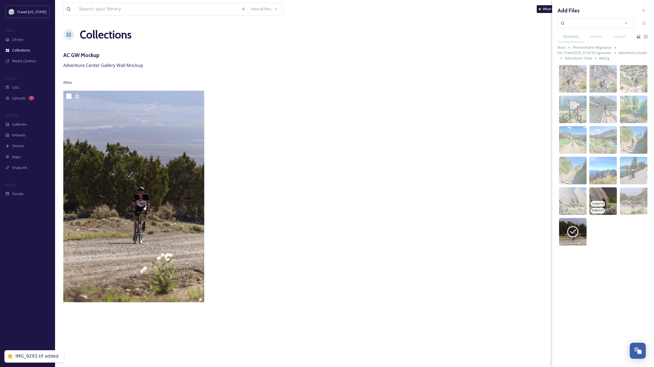
click at [606, 192] on img at bounding box center [604, 201] width 28 height 28
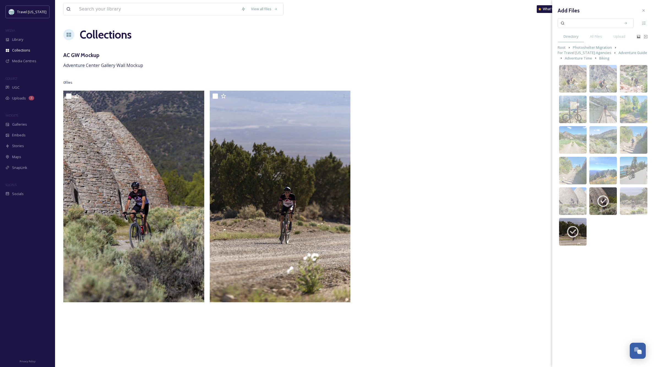
click at [635, 64] on div "image/jpeg 4000 x 6016 image/jpeg 4032 x 3024 image/jpeg 3024 x 4032 image/jpeg…" at bounding box center [634, 155] width 30 height 183
click at [635, 72] on img at bounding box center [634, 79] width 28 height 28
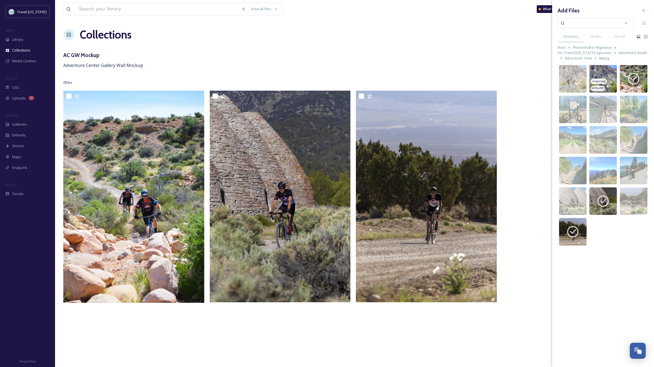
click at [605, 70] on img at bounding box center [604, 79] width 28 height 28
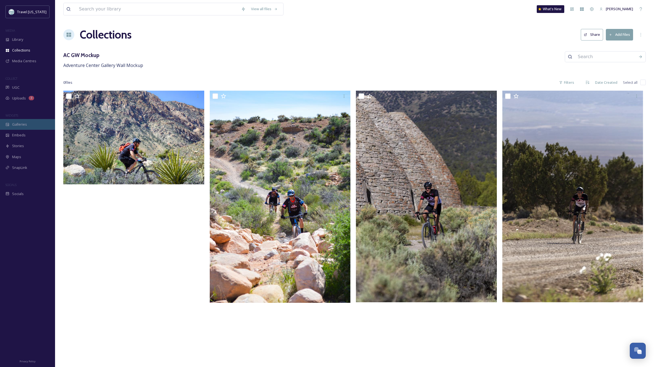
click at [18, 121] on div "Galleries" at bounding box center [27, 124] width 55 height 11
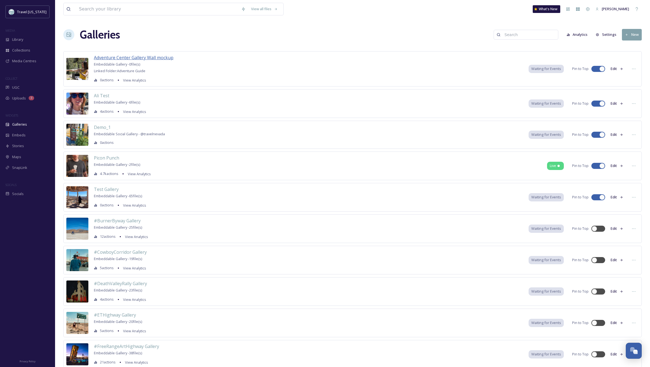
scroll to position [0, 4]
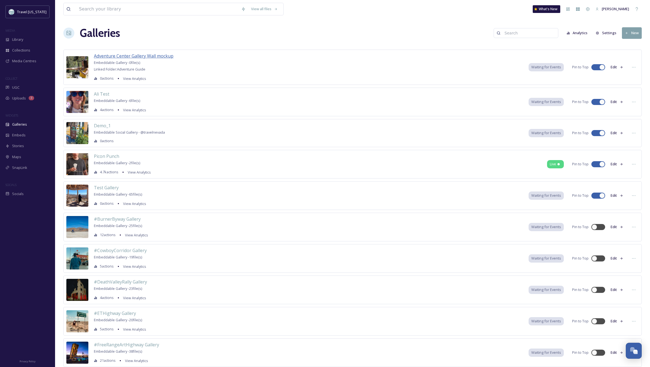
click at [125, 58] on span "Adventure Center Gallery Wall mockup" at bounding box center [134, 56] width 80 height 6
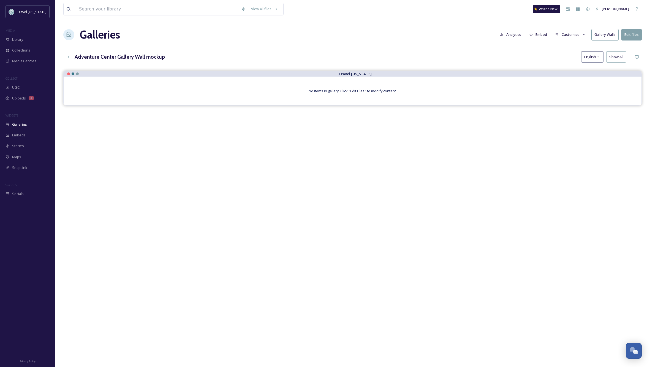
click at [636, 33] on button "Edit files" at bounding box center [632, 34] width 20 height 11
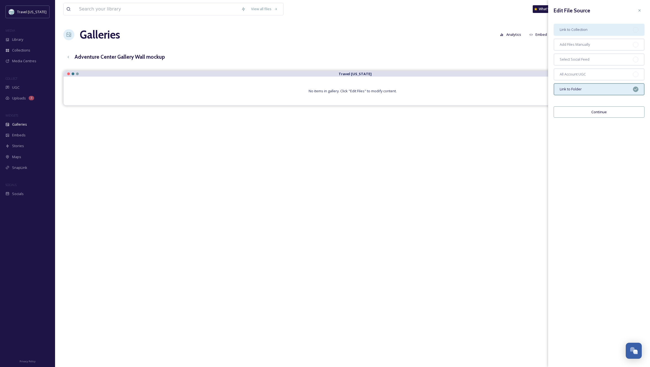
click at [582, 33] on div "Link to Collection" at bounding box center [599, 30] width 91 height 12
click at [599, 112] on button "Continue" at bounding box center [599, 111] width 91 height 11
click at [634, 30] on div at bounding box center [636, 31] width 6 height 6
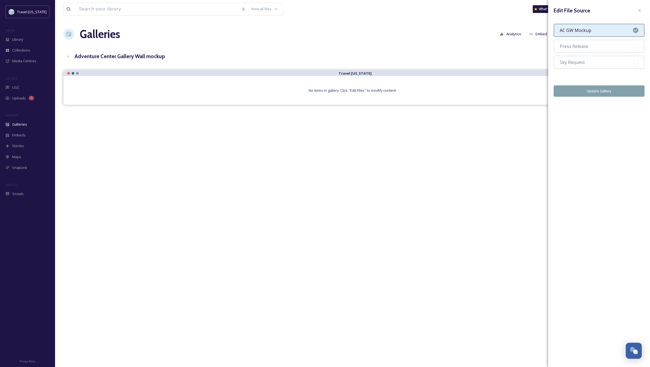
click at [595, 91] on button "Update Gallery" at bounding box center [599, 90] width 91 height 11
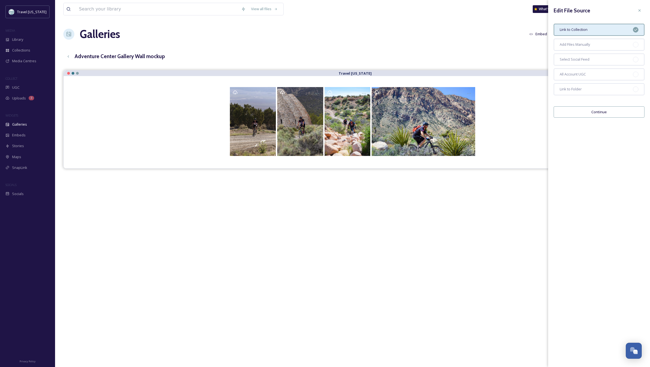
click at [614, 113] on button "Continue" at bounding box center [599, 111] width 91 height 11
drag, startPoint x: 639, startPoint y: 9, endPoint x: 644, endPoint y: 10, distance: 5.9
click at [639, 9] on icon at bounding box center [639, 10] width 4 height 4
click at [640, 9] on icon at bounding box center [639, 10] width 4 height 4
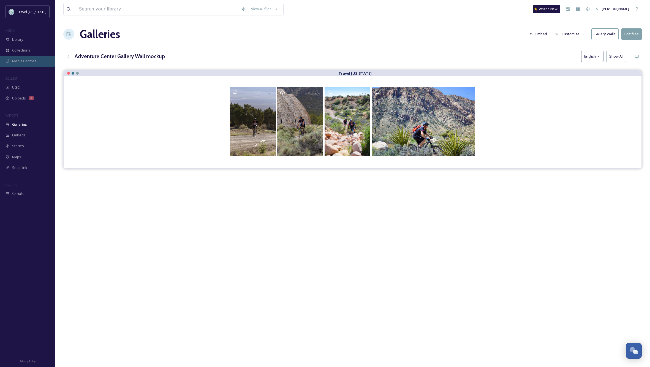
click at [20, 58] on span "Media Centres" at bounding box center [24, 60] width 24 height 5
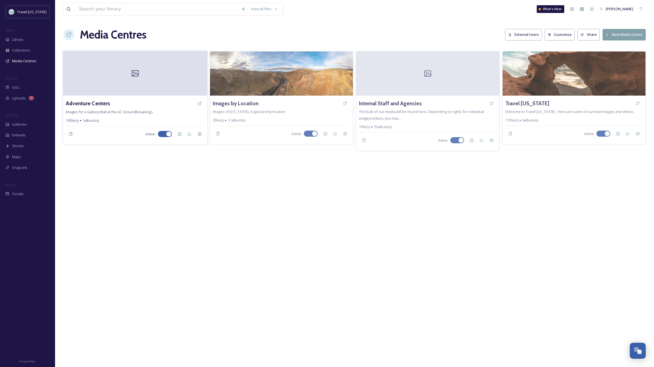
click at [197, 55] on div at bounding box center [135, 73] width 145 height 45
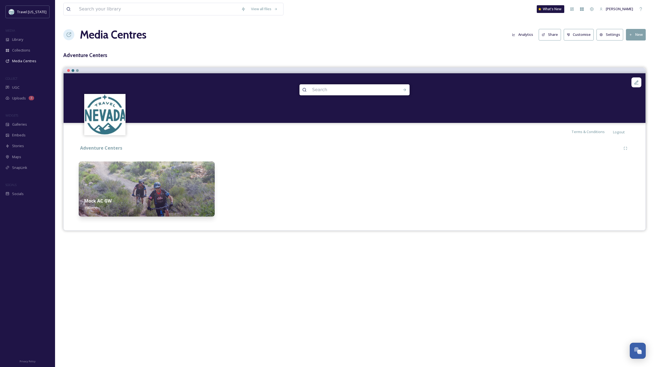
click at [251, 174] on div at bounding box center [286, 188] width 136 height 55
click at [207, 170] on icon at bounding box center [207, 169] width 4 height 4
click at [190, 202] on span "Move" at bounding box center [192, 202] width 9 height 5
click at [291, 209] on div at bounding box center [286, 188] width 136 height 55
click at [141, 181] on img at bounding box center [147, 188] width 136 height 55
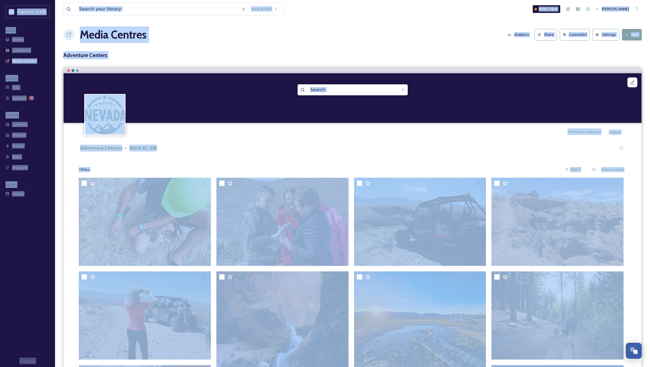
click at [391, 172] on div "19 file s Filters Date Created" at bounding box center [353, 169] width 548 height 11
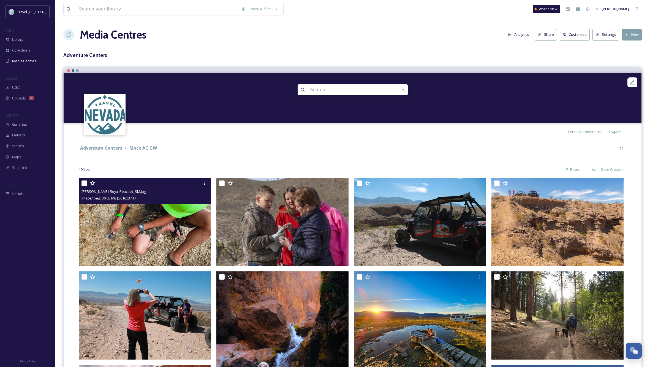
click at [85, 181] on input "checkbox" at bounding box center [85, 183] width 6 height 6
checkbox input "true"
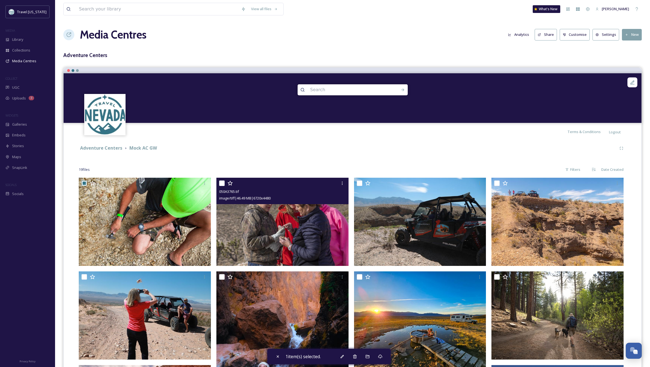
click at [222, 182] on input "checkbox" at bounding box center [222, 183] width 6 height 6
checkbox input "true"
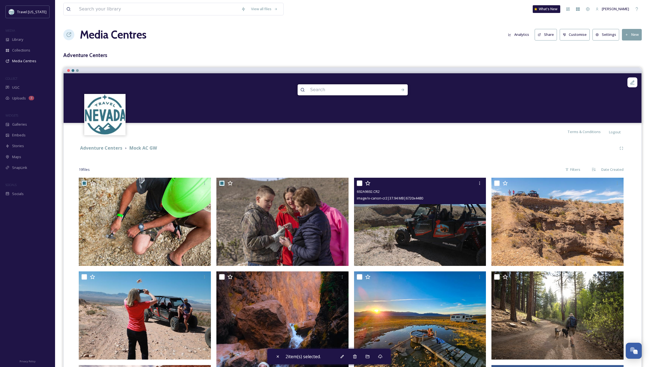
drag, startPoint x: 358, startPoint y: 182, endPoint x: 370, endPoint y: 182, distance: 12.4
click at [359, 182] on input "checkbox" at bounding box center [360, 183] width 6 height 6
checkbox input "true"
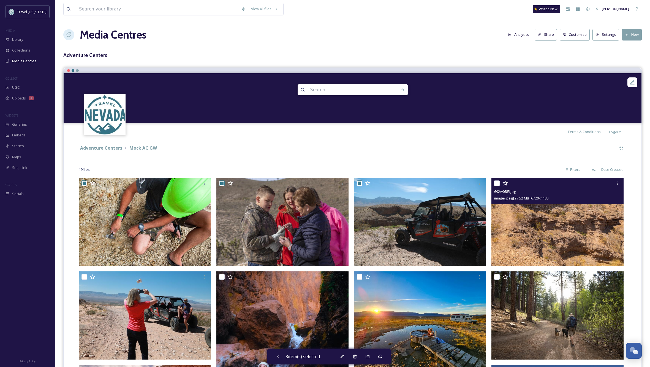
click at [498, 182] on input "checkbox" at bounding box center [497, 183] width 6 height 6
checkbox input "true"
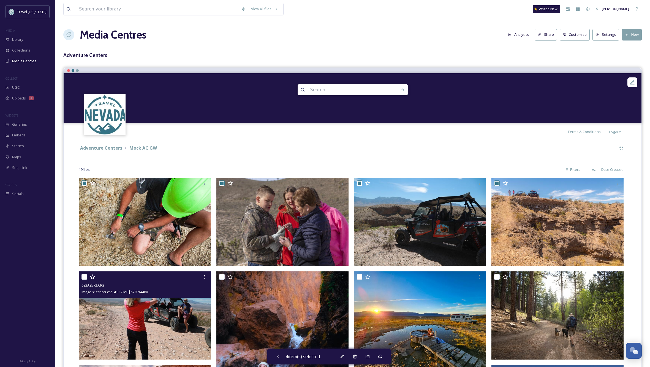
click at [83, 275] on input "checkbox" at bounding box center [85, 277] width 6 height 6
checkbox input "true"
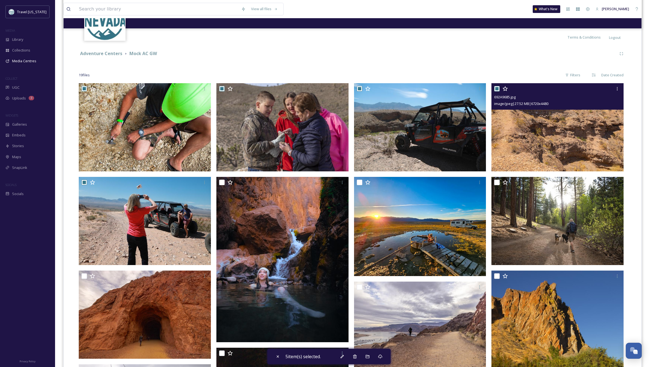
scroll to position [95, 0]
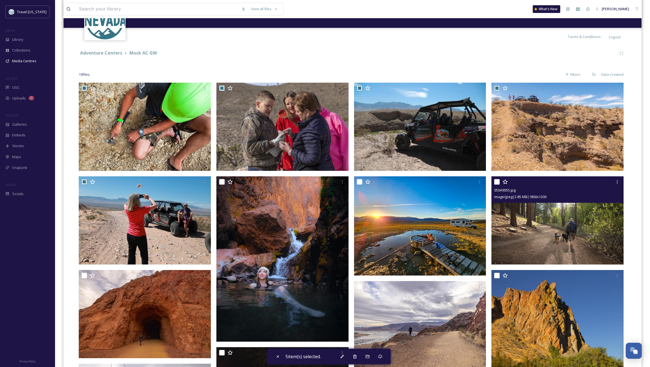
drag, startPoint x: 498, startPoint y: 181, endPoint x: 474, endPoint y: 181, distance: 24.2
click at [499, 181] on input "checkbox" at bounding box center [497, 182] width 6 height 6
checkbox input "true"
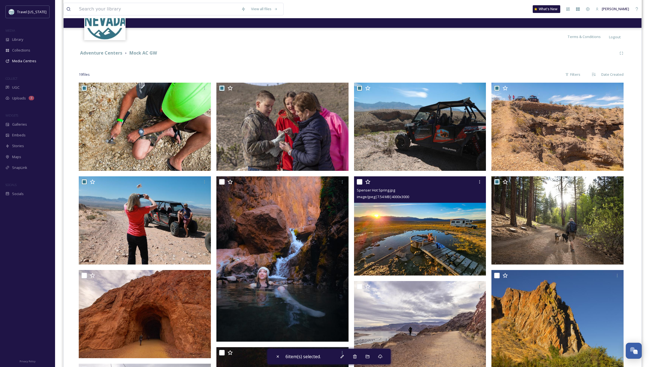
click at [360, 180] on input "checkbox" at bounding box center [360, 182] width 6 height 6
checkbox input "true"
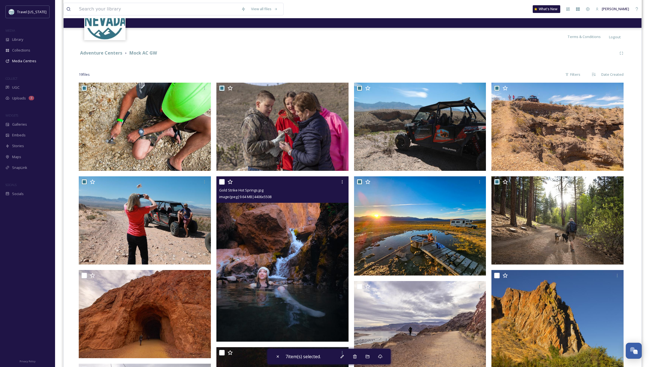
drag, startPoint x: 221, startPoint y: 181, endPoint x: 262, endPoint y: 188, distance: 41.6
click at [221, 181] on input "checkbox" at bounding box center [222, 182] width 6 height 6
checkbox input "true"
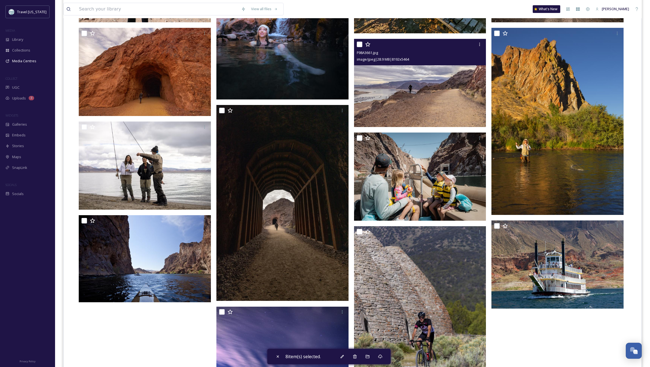
scroll to position [342, 0]
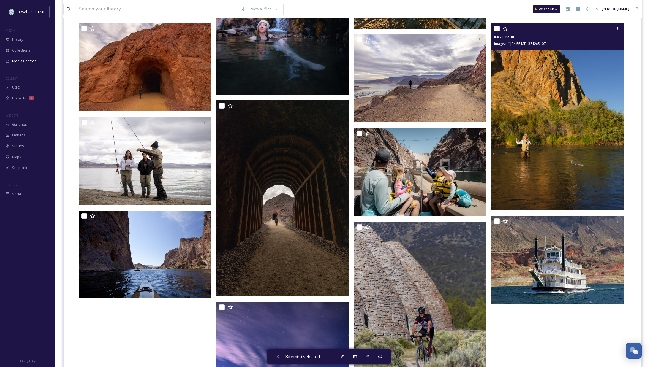
click at [496, 27] on input "checkbox" at bounding box center [497, 29] width 6 height 6
checkbox input "true"
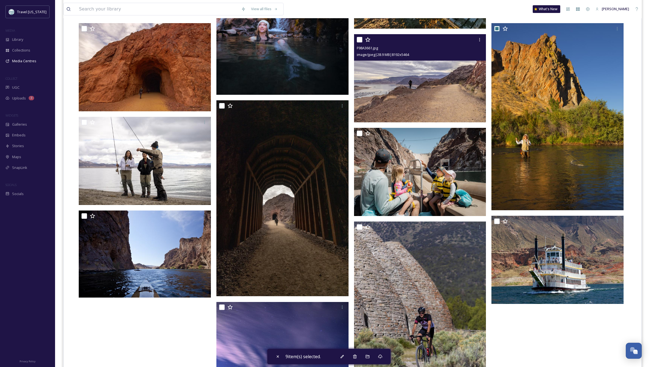
drag, startPoint x: 360, startPoint y: 39, endPoint x: 353, endPoint y: 41, distance: 8.1
click at [360, 39] on input "checkbox" at bounding box center [360, 40] width 6 height 6
checkbox input "true"
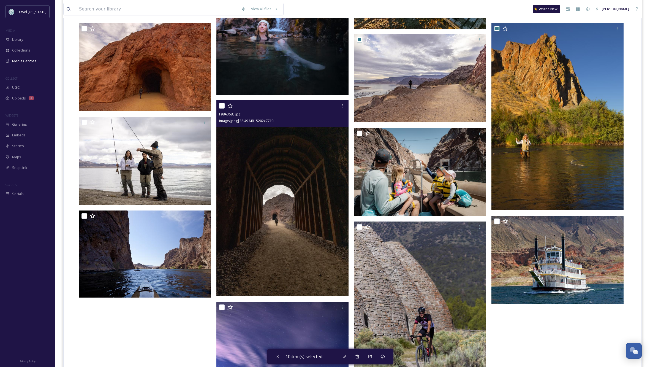
click at [220, 104] on input "checkbox" at bounding box center [222, 106] width 6 height 6
checkbox input "true"
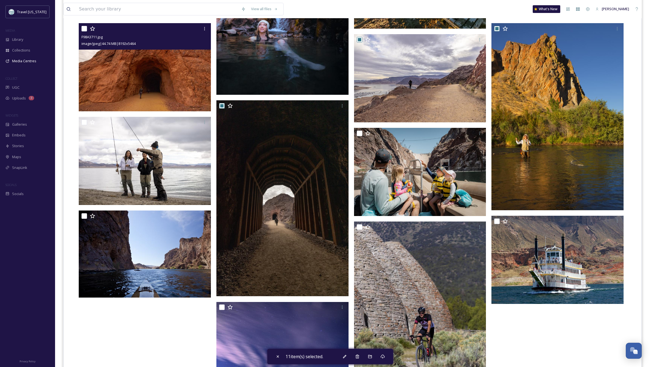
drag, startPoint x: 85, startPoint y: 29, endPoint x: 89, endPoint y: 40, distance: 12.5
click at [85, 29] on input "checkbox" at bounding box center [85, 29] width 6 height 6
checkbox input "true"
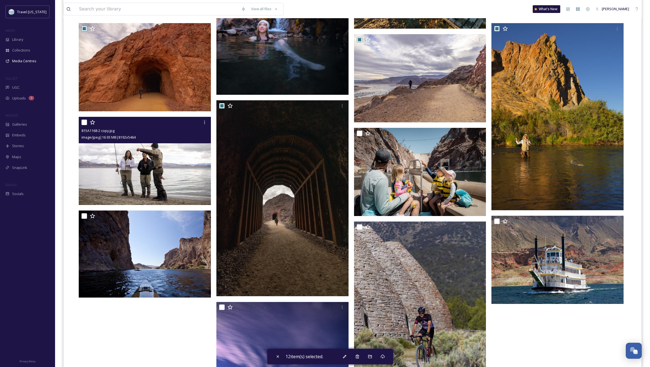
click at [83, 120] on input "checkbox" at bounding box center [85, 123] width 6 height 6
checkbox input "true"
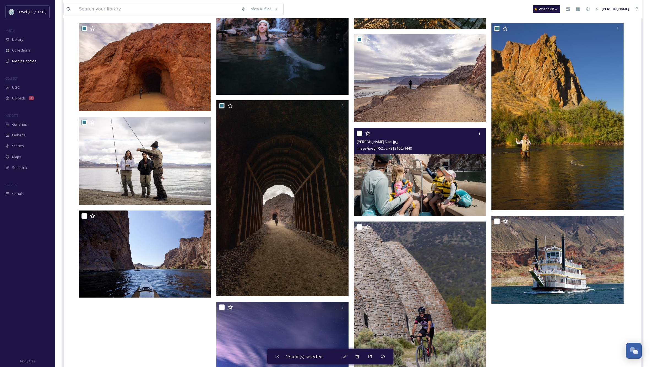
click at [359, 132] on input "checkbox" at bounding box center [360, 134] width 6 height 6
checkbox input "true"
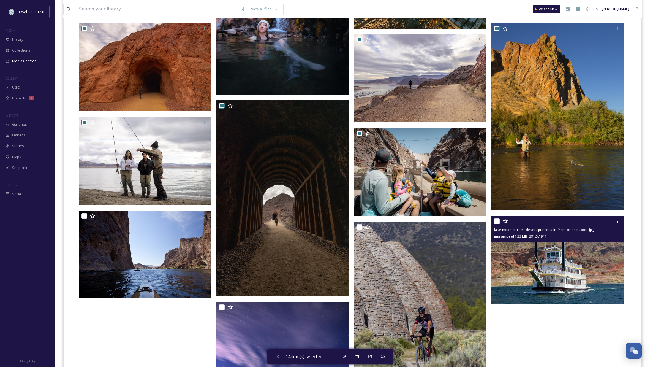
click at [497, 218] on input "checkbox" at bounding box center [497, 221] width 6 height 6
checkbox input "true"
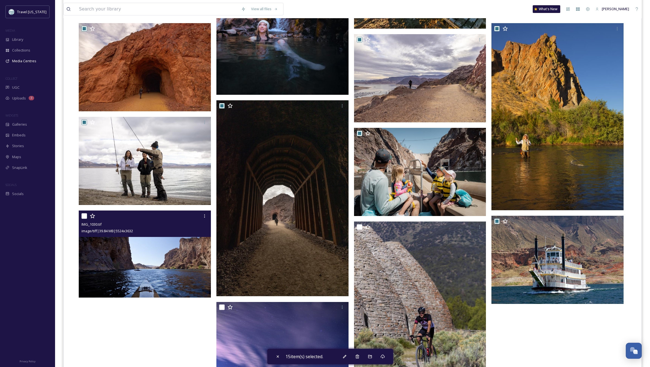
drag, startPoint x: 83, startPoint y: 214, endPoint x: 102, endPoint y: 220, distance: 20.8
click at [83, 214] on input "checkbox" at bounding box center [85, 216] width 6 height 6
checkbox input "true"
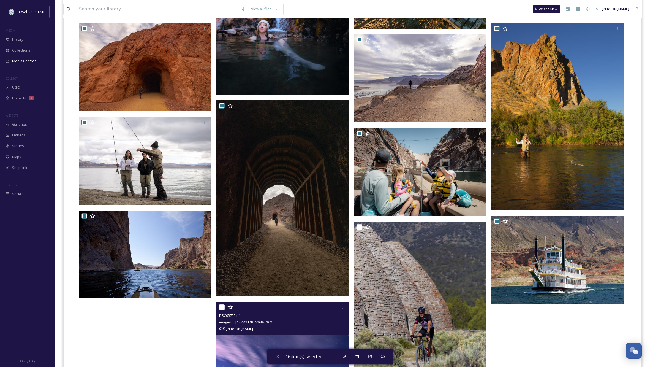
click at [221, 306] on input "checkbox" at bounding box center [222, 307] width 6 height 6
checkbox input "true"
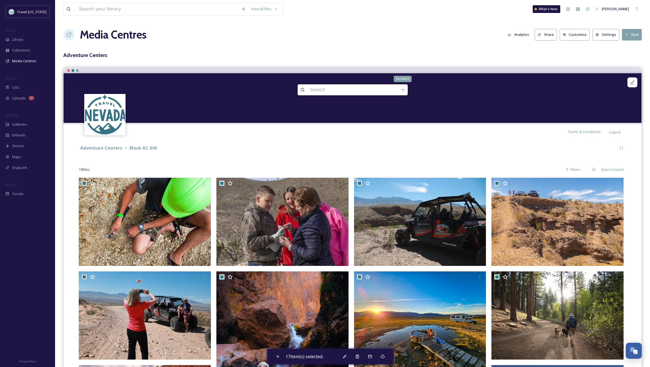
scroll to position [0, 0]
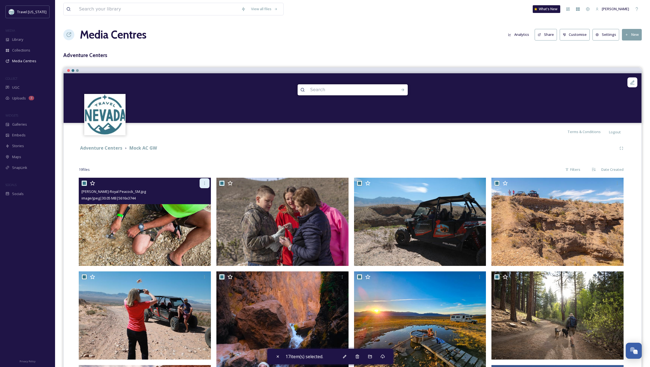
click at [203, 182] on icon at bounding box center [204, 183] width 4 height 4
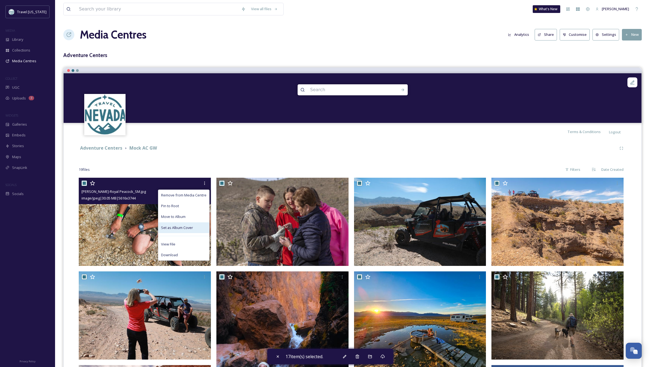
scroll to position [1, 0]
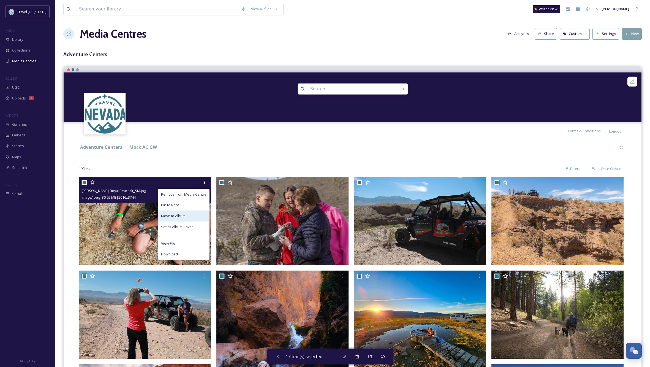
click at [177, 215] on span "Move to Album" at bounding box center [173, 215] width 25 height 5
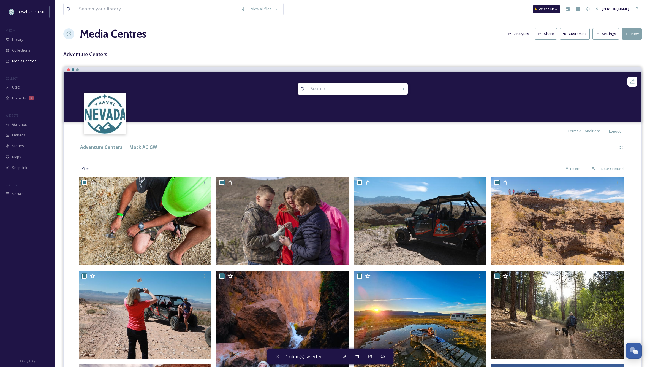
click at [352, 135] on div "Terms & Conditions Logout" at bounding box center [353, 131] width 578 height 18
click at [273, 139] on div "Terms & Conditions Logout" at bounding box center [353, 131] width 578 height 18
click at [272, 139] on div "Terms & Conditions Logout" at bounding box center [353, 131] width 578 height 18
click at [101, 166] on div "19 file s Filters Date Created" at bounding box center [353, 168] width 548 height 11
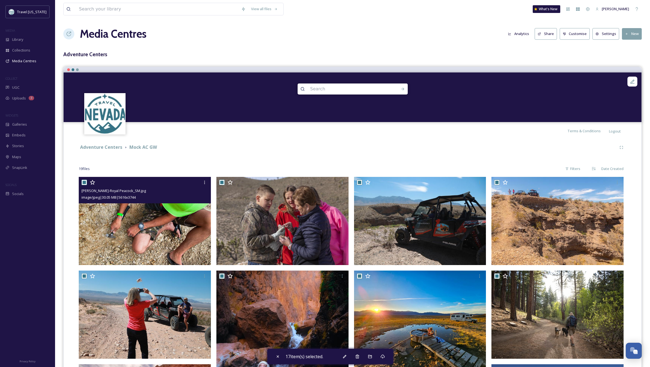
click at [83, 181] on input "checkbox" at bounding box center [85, 183] width 6 height 6
checkbox input "false"
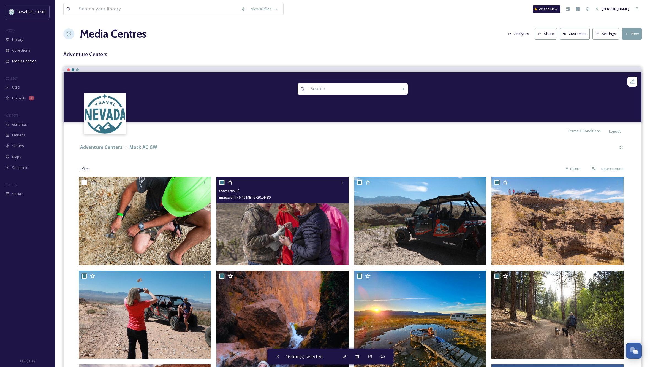
click at [223, 182] on input "checkbox" at bounding box center [222, 183] width 6 height 6
checkbox input "false"
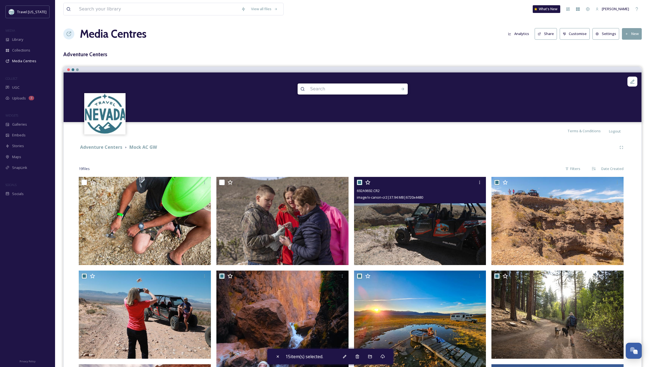
click at [361, 182] on input "checkbox" at bounding box center [360, 183] width 6 height 6
checkbox input "false"
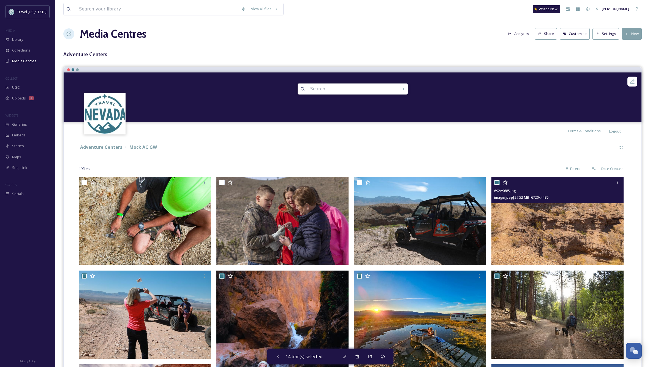
click at [498, 181] on input "checkbox" at bounding box center [497, 183] width 6 height 6
checkbox input "false"
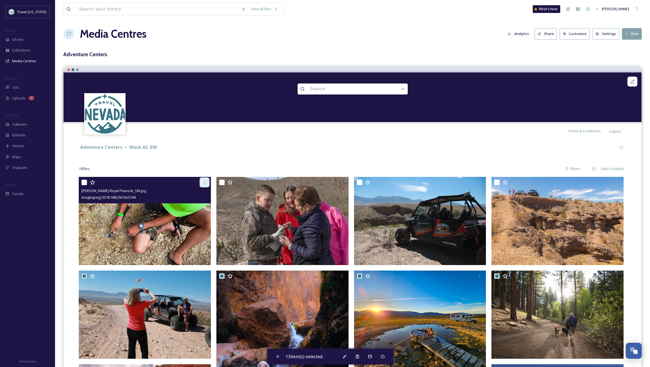
click at [205, 182] on icon at bounding box center [204, 182] width 1 height 3
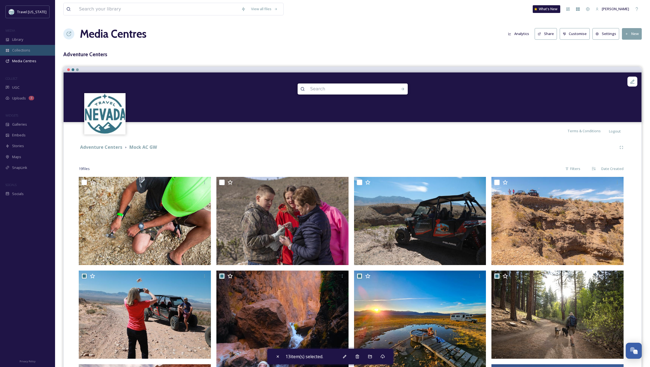
click at [18, 50] on span "Collections" at bounding box center [21, 50] width 18 height 5
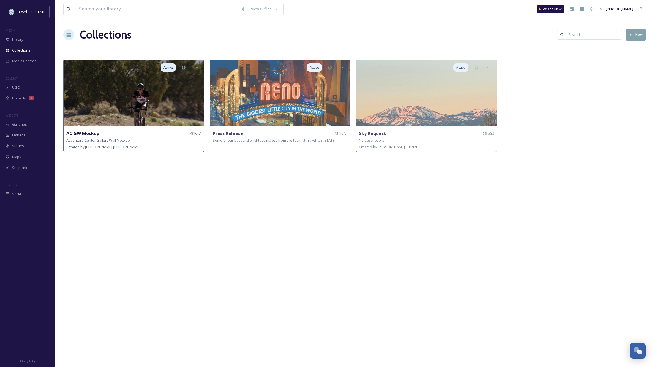
click at [160, 75] on img at bounding box center [134, 93] width 140 height 66
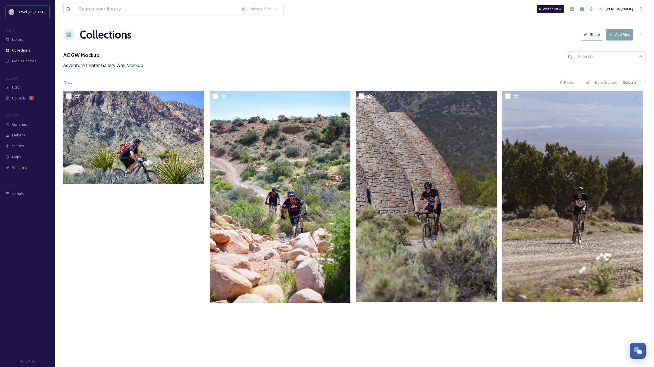
click at [622, 32] on button "Add Files" at bounding box center [619, 34] width 27 height 11
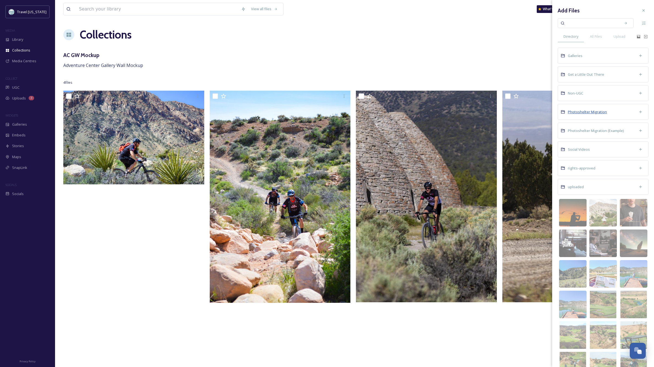
scroll to position [2, 0]
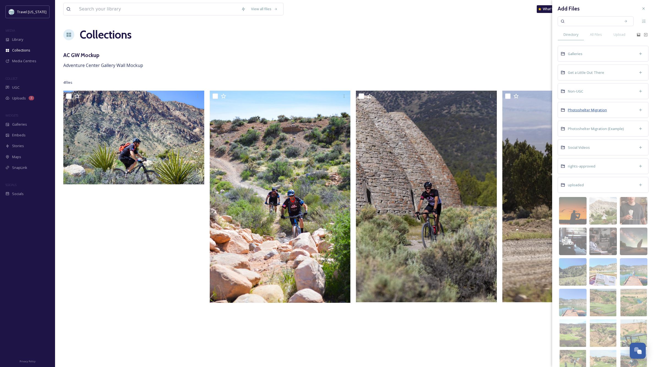
click at [579, 113] on div "Photoshelter Migration" at bounding box center [603, 110] width 91 height 16
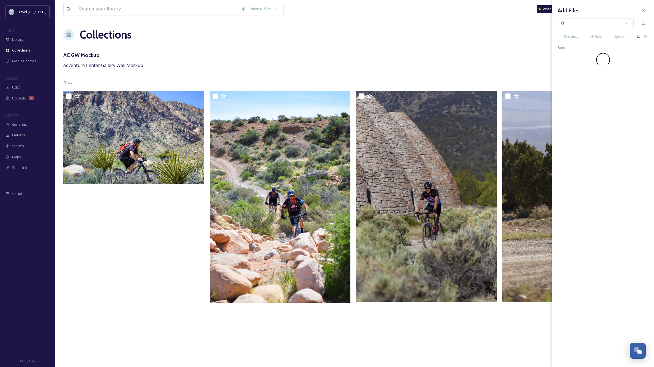
scroll to position [0, 0]
click at [593, 117] on span "For Travel [US_STATE] Agencies" at bounding box center [595, 117] width 54 height 5
click at [587, 159] on span "Adventure Guide" at bounding box center [582, 160] width 29 height 5
click at [589, 68] on span "Adventure Time" at bounding box center [581, 66] width 27 height 5
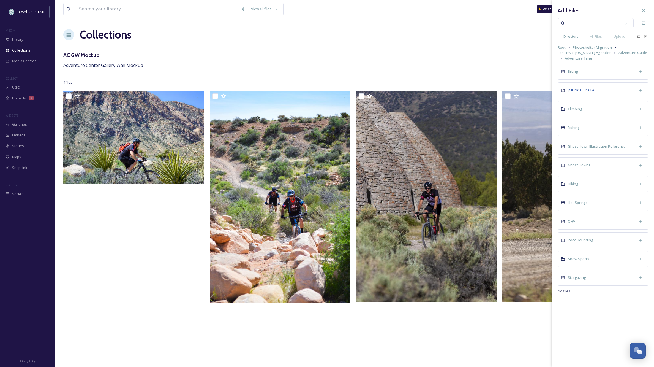
scroll to position [0, 0]
click at [573, 90] on span "[MEDICAL_DATA]" at bounding box center [582, 90] width 28 height 5
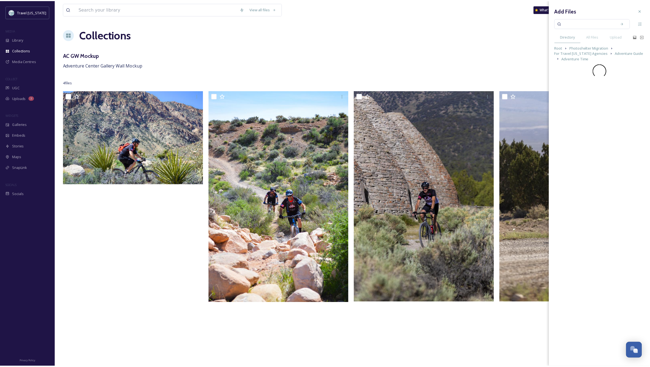
scroll to position [0, 0]
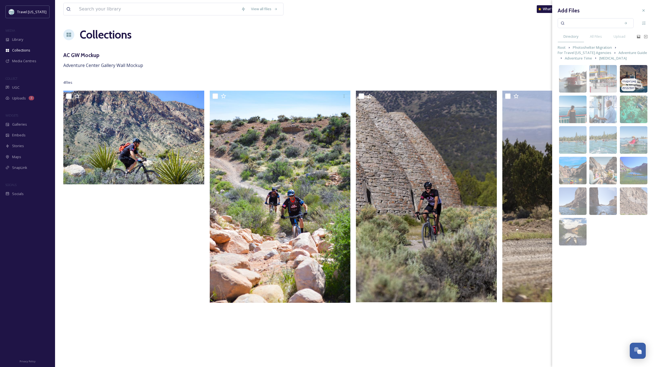
click at [633, 72] on img at bounding box center [634, 79] width 28 height 28
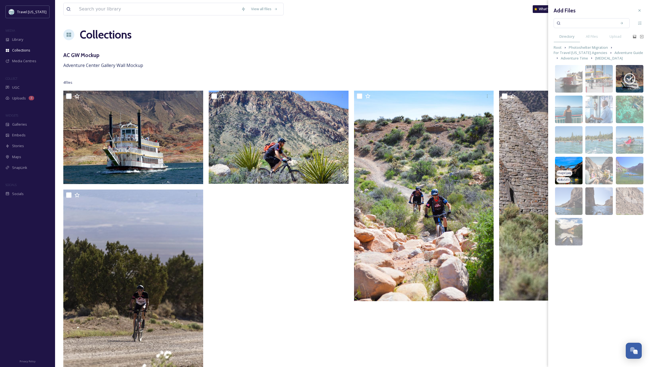
click at [571, 164] on img at bounding box center [569, 171] width 28 height 28
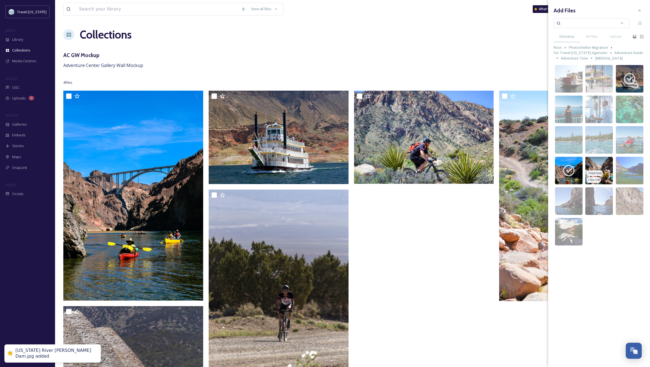
click at [602, 164] on img at bounding box center [599, 171] width 28 height 28
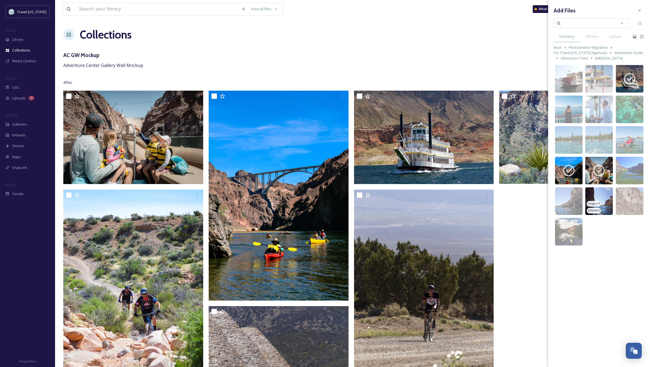
click at [601, 194] on img at bounding box center [599, 201] width 28 height 28
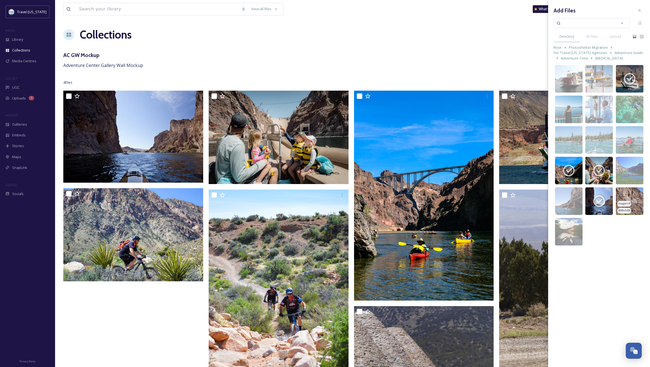
click at [624, 194] on img at bounding box center [630, 201] width 28 height 28
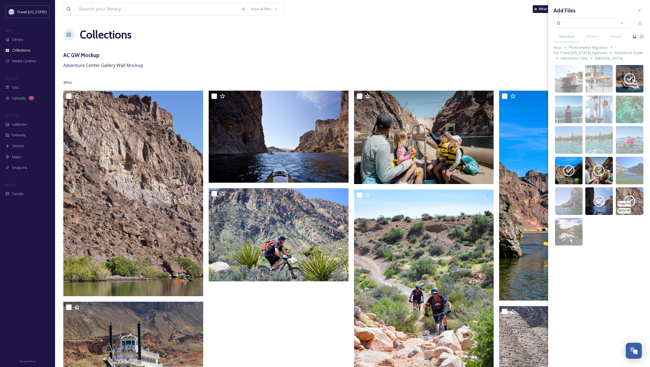
click at [624, 194] on icon at bounding box center [630, 201] width 14 height 14
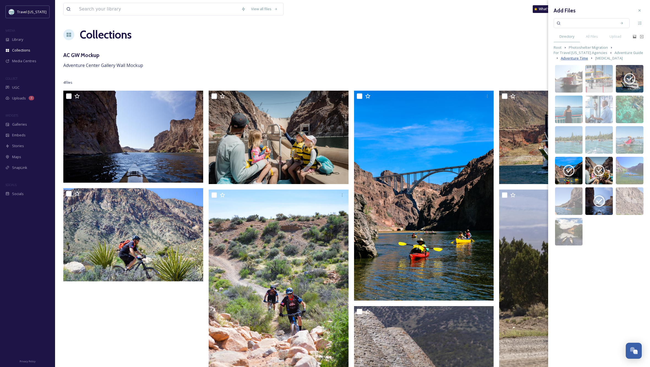
click at [574, 58] on span "Adventure Time" at bounding box center [574, 58] width 27 height 5
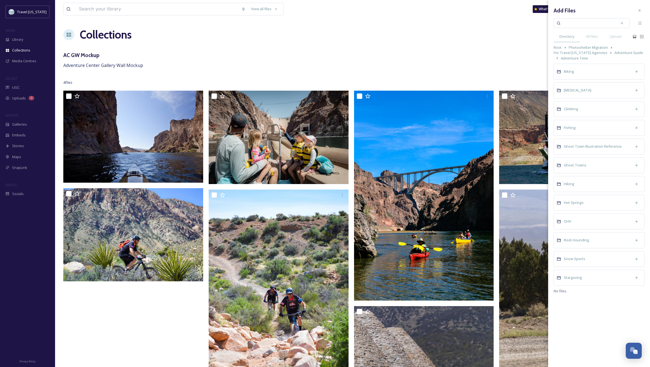
click at [572, 109] on span "Climbing" at bounding box center [571, 108] width 14 height 5
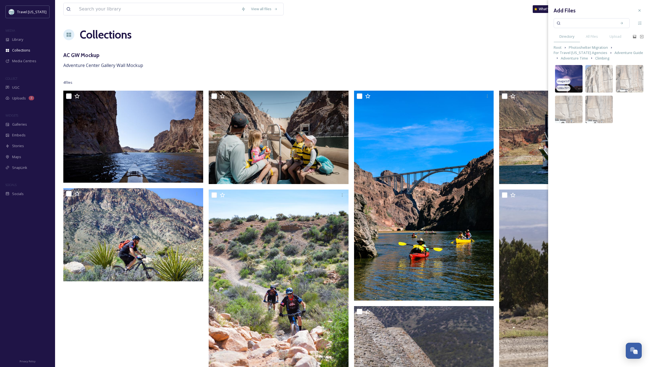
scroll to position [1, 0]
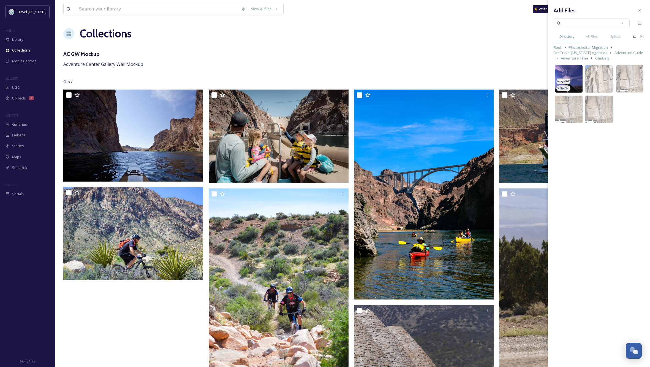
click at [573, 79] on img at bounding box center [569, 79] width 28 height 28
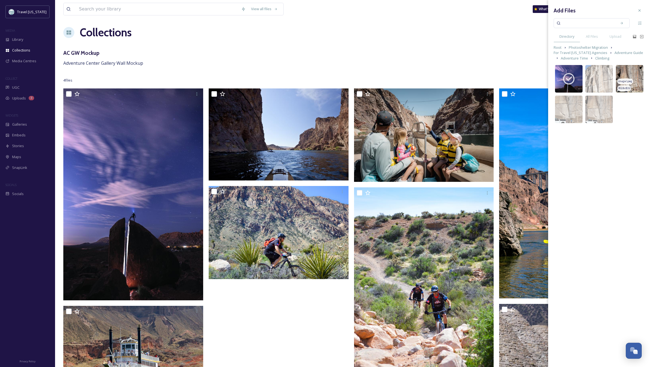
scroll to position [3, 0]
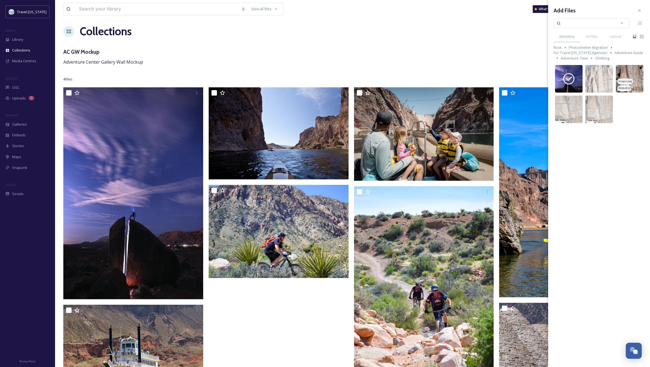
click at [637, 74] on img at bounding box center [630, 79] width 28 height 28
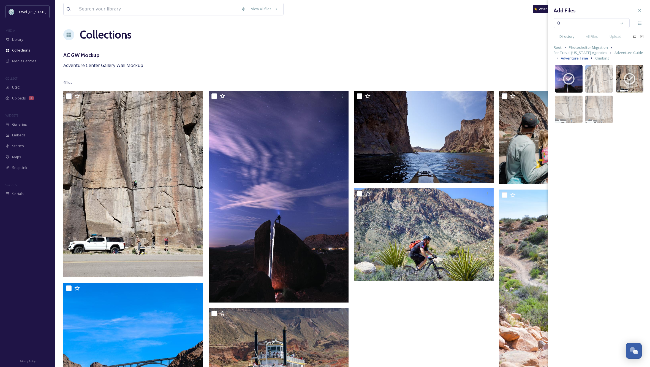
click at [569, 57] on span "Adventure Time" at bounding box center [574, 58] width 27 height 5
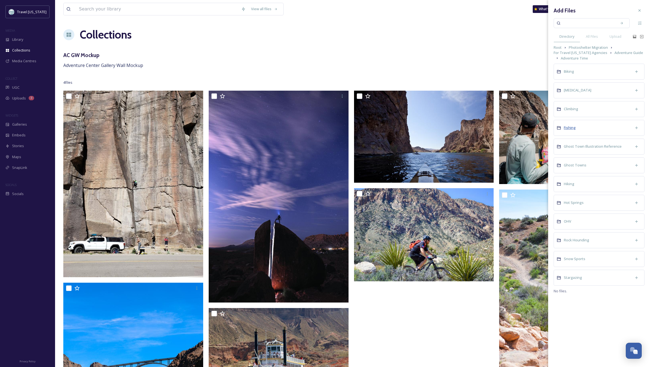
click at [568, 128] on span "Fishing" at bounding box center [570, 127] width 12 height 5
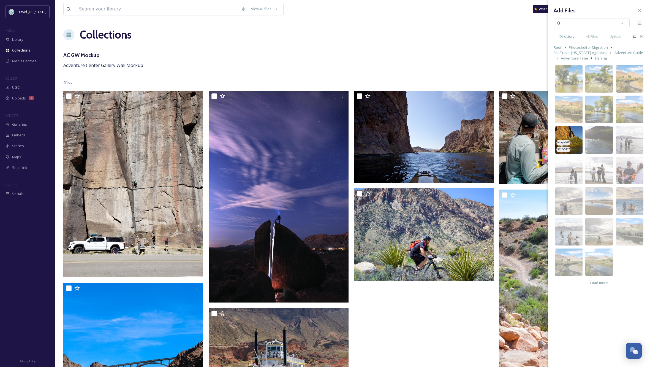
click at [572, 134] on img at bounding box center [569, 140] width 28 height 28
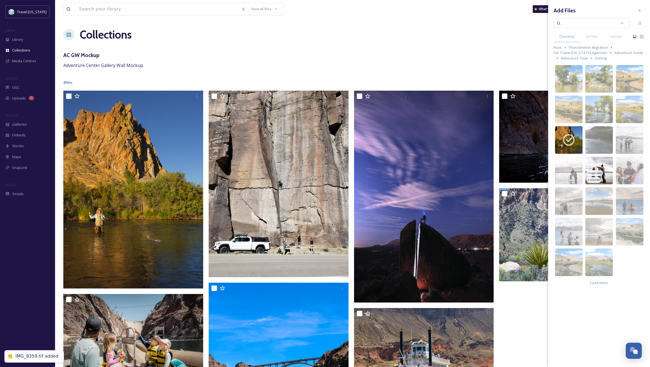
click at [593, 166] on img at bounding box center [599, 171] width 28 height 28
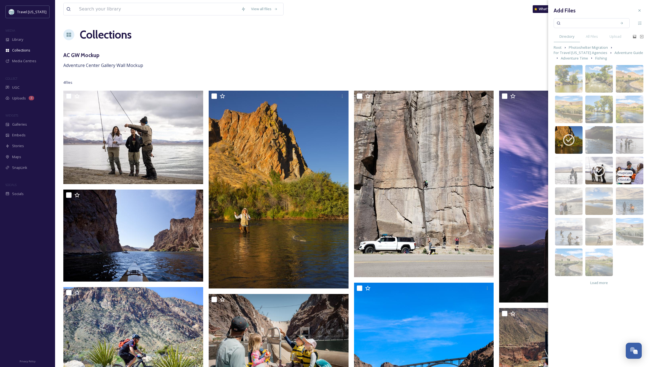
click at [631, 162] on img at bounding box center [630, 171] width 28 height 28
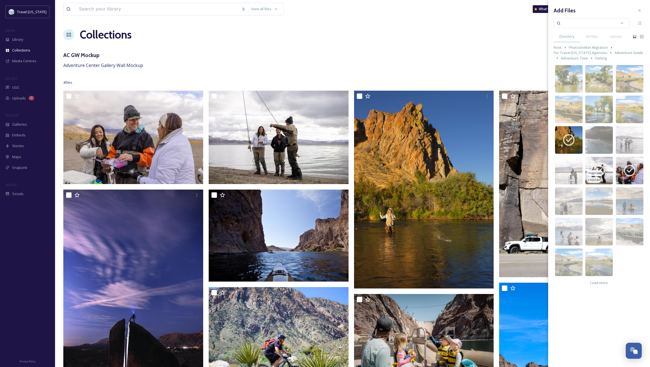
click at [593, 157] on img at bounding box center [599, 171] width 28 height 28
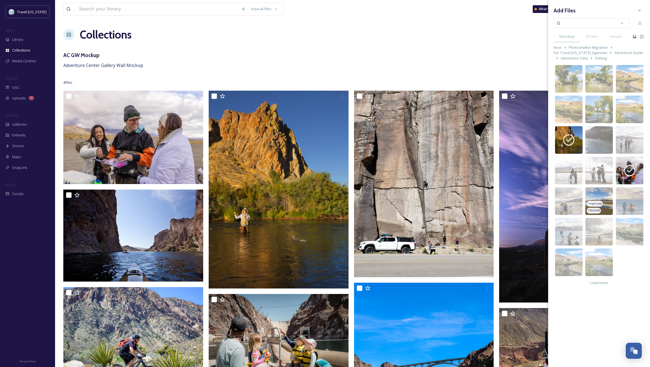
click at [596, 193] on img at bounding box center [599, 201] width 28 height 28
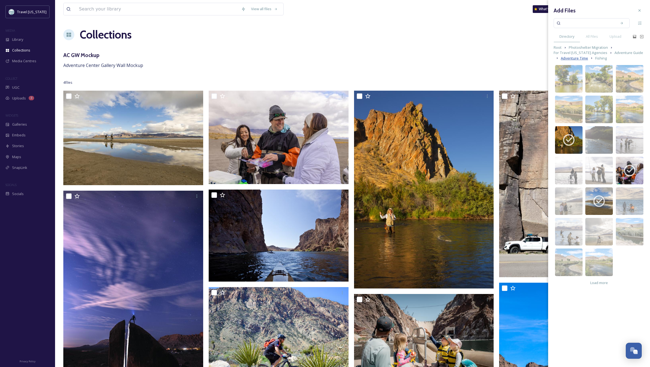
click at [574, 58] on span "Adventure Time" at bounding box center [574, 58] width 27 height 5
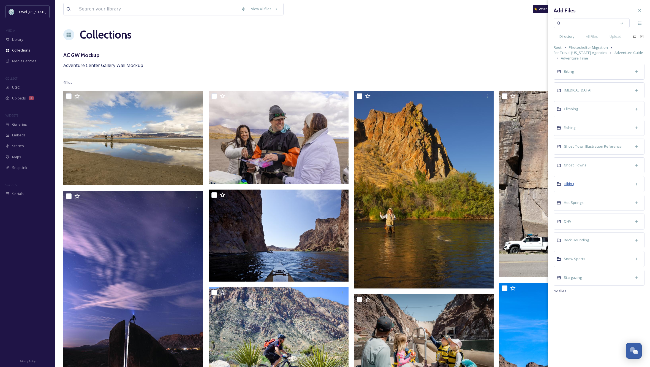
click at [569, 183] on span "Hiking" at bounding box center [569, 183] width 10 height 5
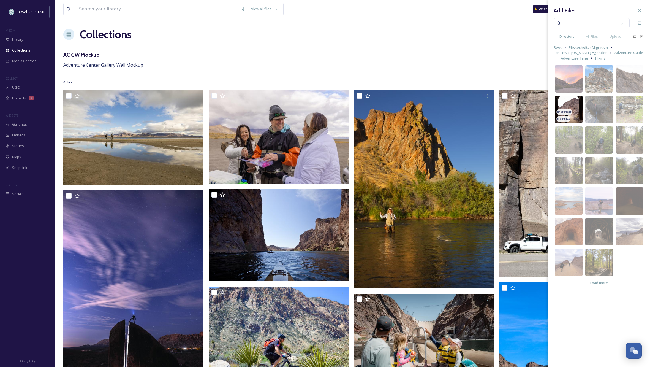
click at [567, 101] on img at bounding box center [569, 110] width 28 height 28
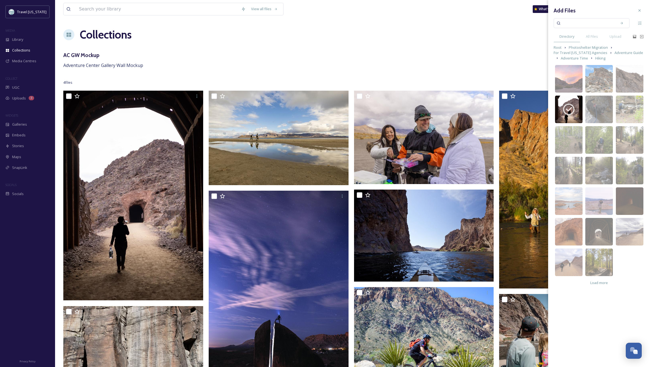
scroll to position [0, 0]
click at [631, 132] on img at bounding box center [630, 140] width 28 height 28
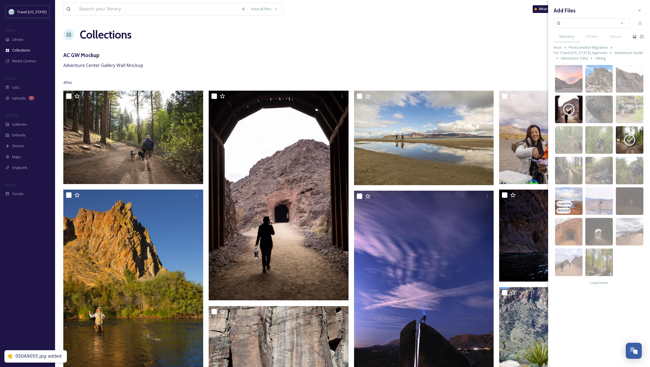
click at [569, 198] on img at bounding box center [569, 201] width 28 height 28
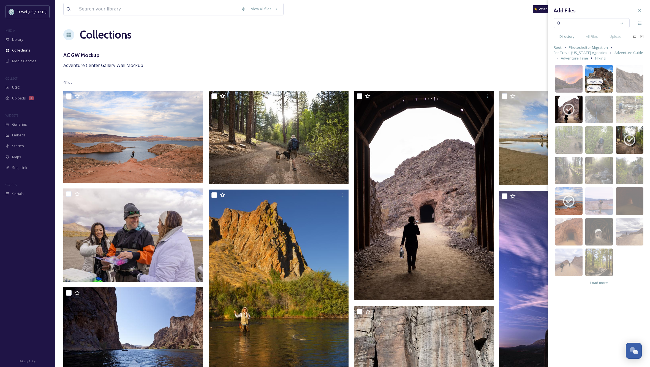
click at [602, 73] on img at bounding box center [599, 79] width 28 height 28
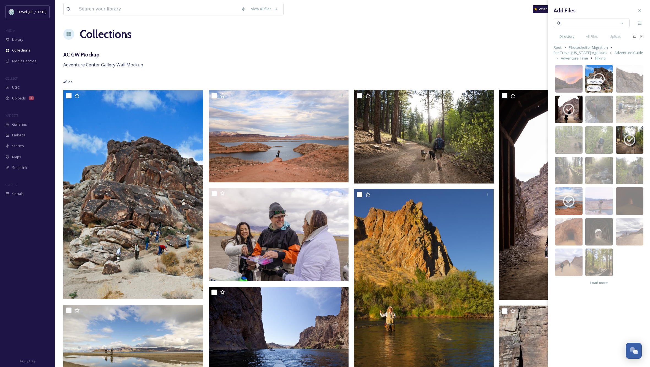
scroll to position [0, 1]
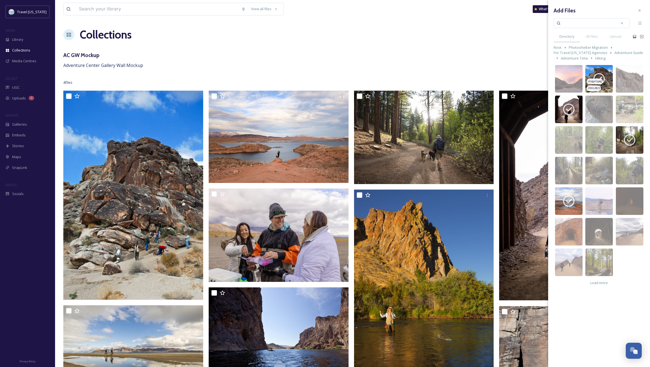
click at [602, 73] on icon at bounding box center [599, 79] width 14 height 14
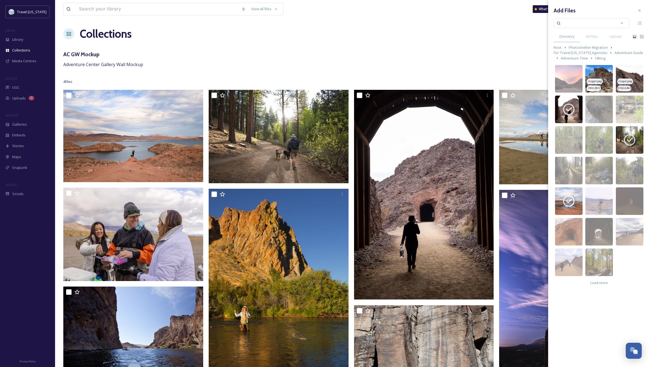
scroll to position [0, 0]
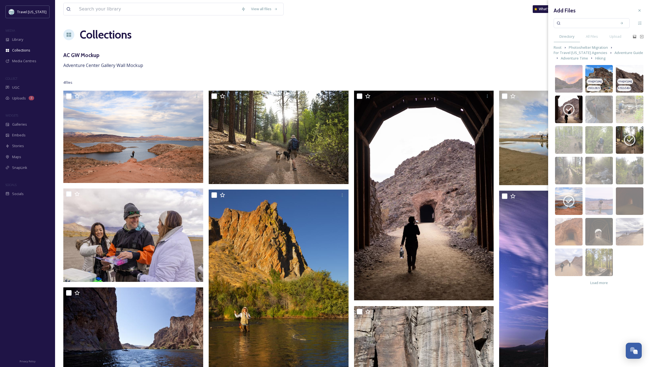
click at [633, 72] on img at bounding box center [630, 79] width 28 height 28
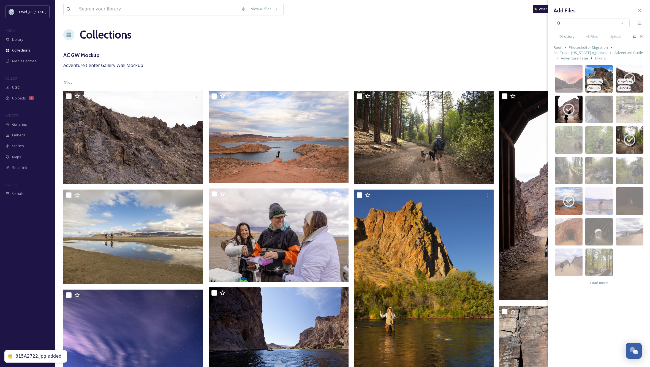
click at [633, 72] on icon at bounding box center [630, 79] width 14 height 14
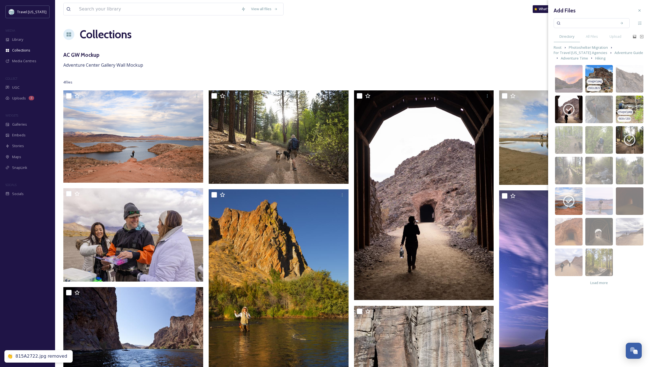
scroll to position [1, 0]
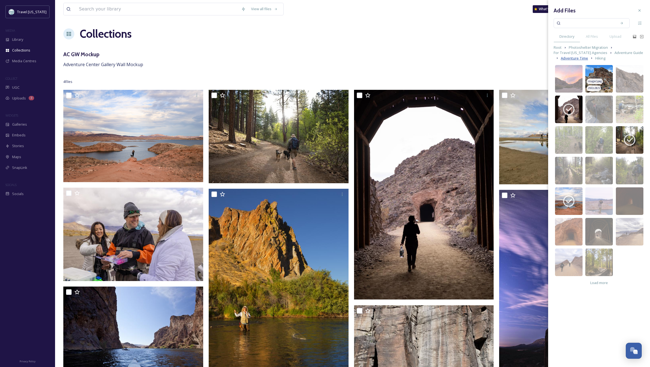
click at [574, 59] on span "Adventure Time" at bounding box center [574, 58] width 27 height 5
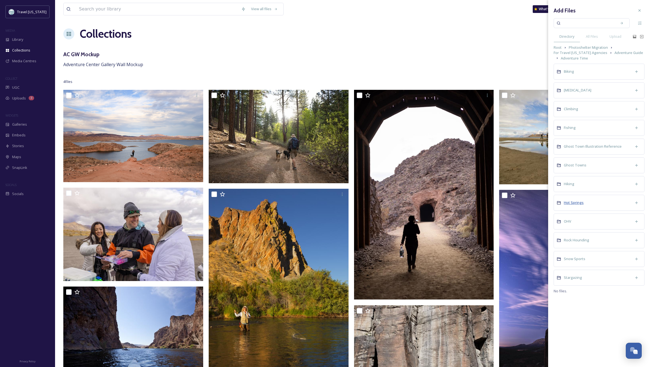
click at [576, 201] on span "Hot Springs" at bounding box center [574, 202] width 20 height 5
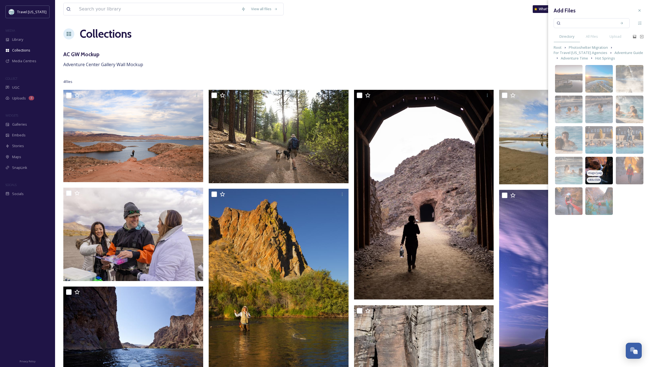
click at [604, 161] on img at bounding box center [599, 171] width 28 height 28
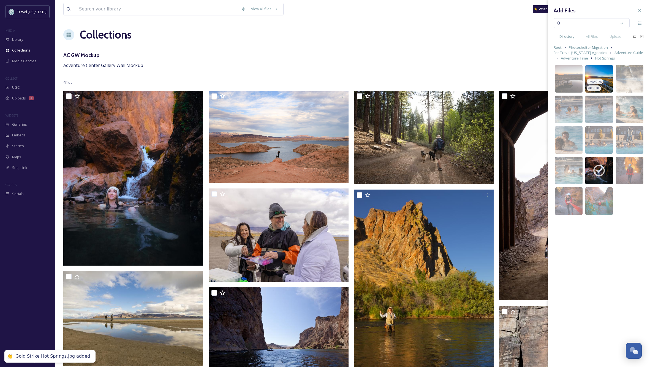
click at [604, 73] on img at bounding box center [599, 79] width 28 height 28
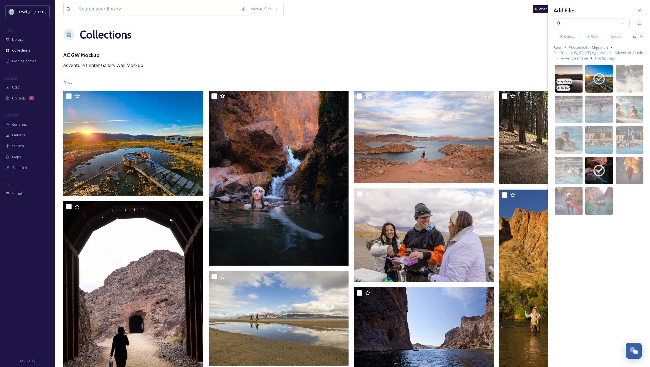
click at [563, 68] on img at bounding box center [569, 79] width 28 height 28
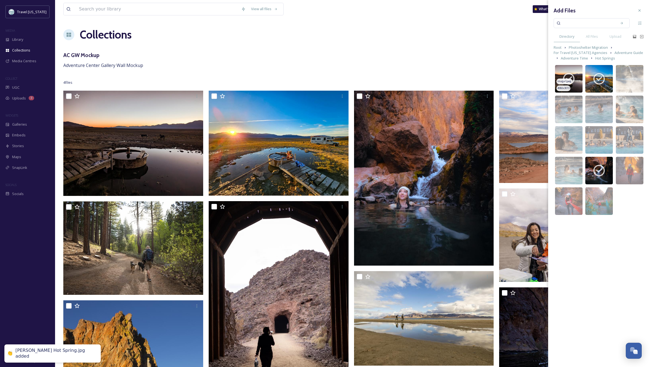
scroll to position [0, 0]
click at [573, 57] on span "Adventure Time" at bounding box center [574, 58] width 27 height 5
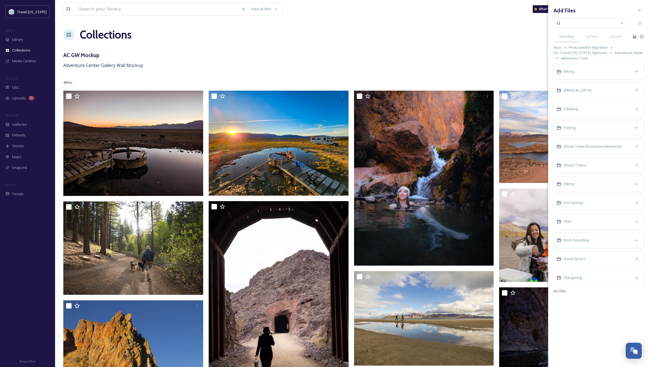
click at [585, 222] on div "OHV" at bounding box center [599, 221] width 91 height 16
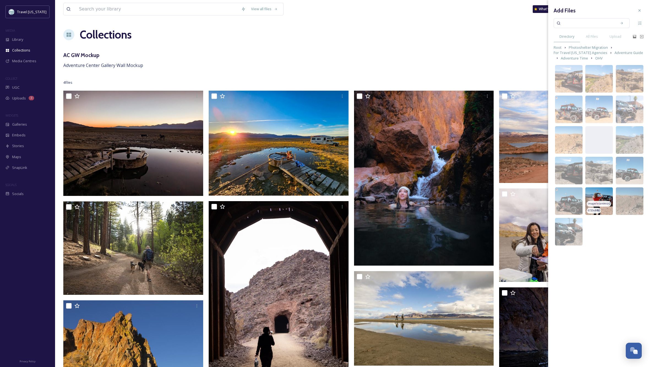
click at [602, 190] on img at bounding box center [599, 201] width 28 height 28
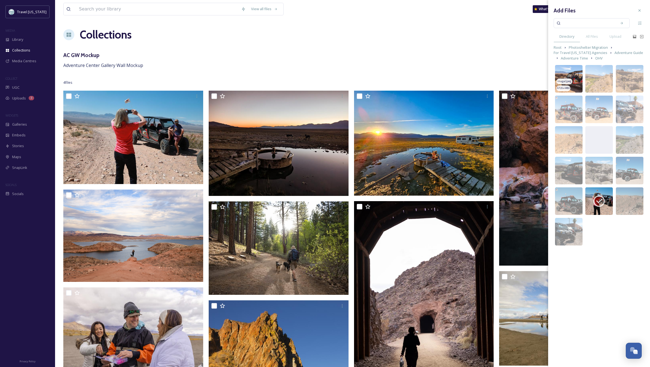
click at [573, 69] on img at bounding box center [569, 79] width 28 height 28
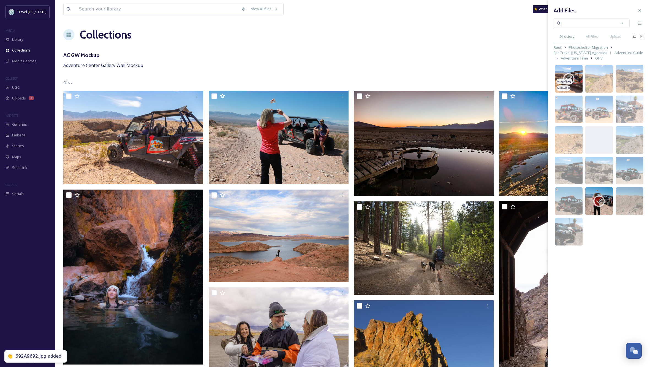
scroll to position [0, 0]
click at [636, 82] on img at bounding box center [630, 79] width 28 height 28
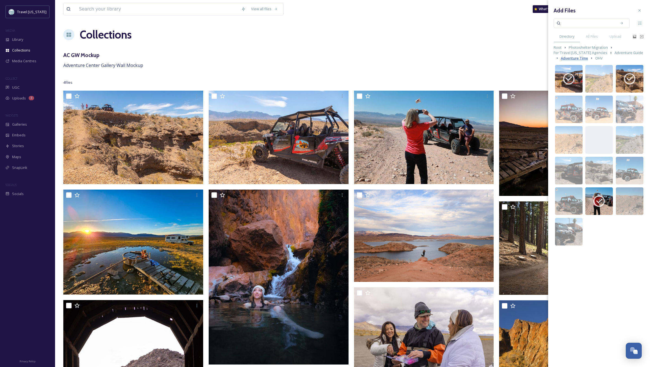
click at [567, 57] on span "Adventure Time" at bounding box center [574, 58] width 27 height 5
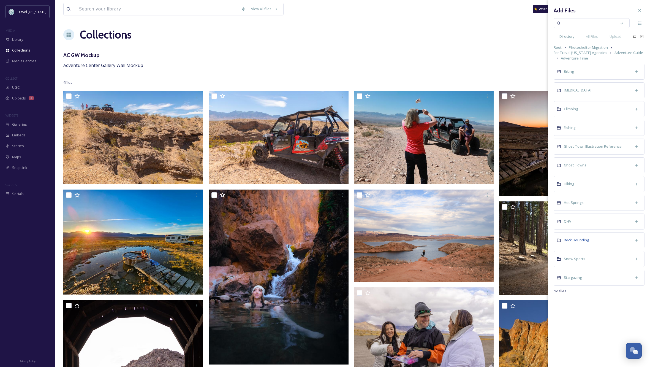
click at [582, 239] on span "Rock Hounding" at bounding box center [576, 239] width 25 height 5
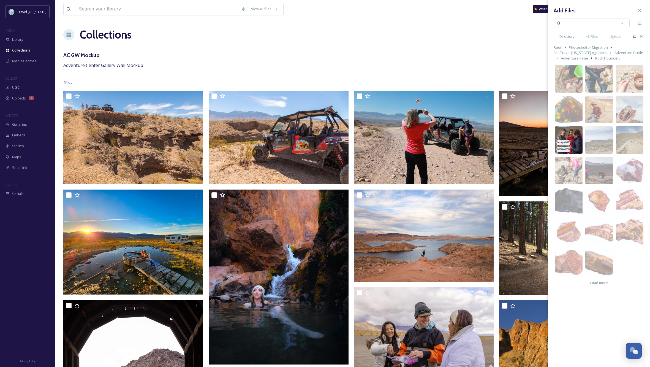
click at [571, 134] on img at bounding box center [569, 140] width 28 height 28
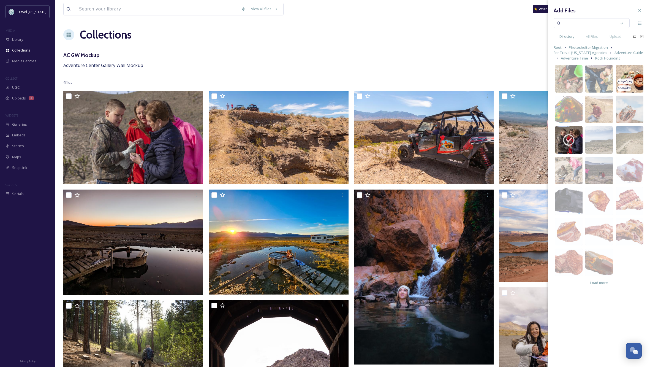
click at [629, 70] on img at bounding box center [630, 79] width 28 height 28
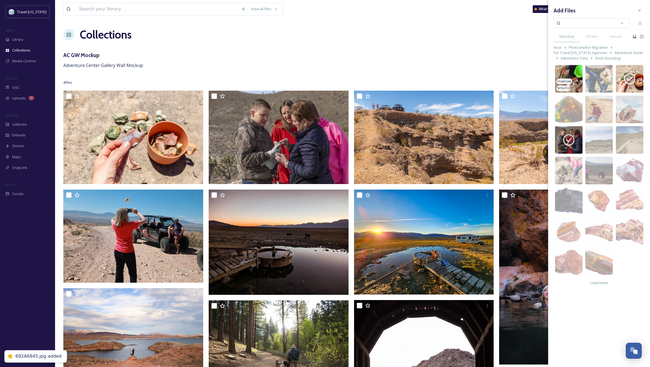
click at [565, 70] on img at bounding box center [569, 79] width 28 height 28
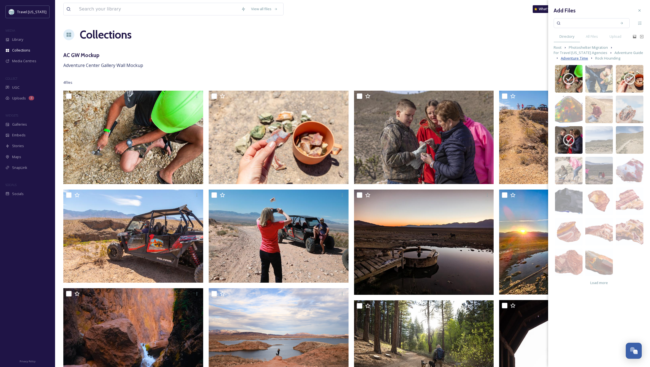
click at [567, 58] on span "Adventure Time" at bounding box center [574, 58] width 27 height 5
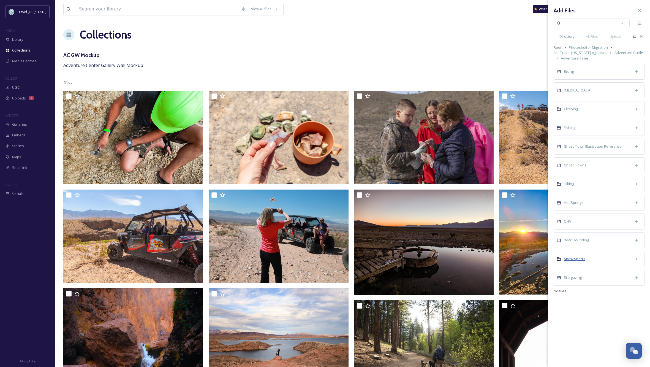
click at [576, 259] on span "Snow Sports" at bounding box center [574, 258] width 21 height 5
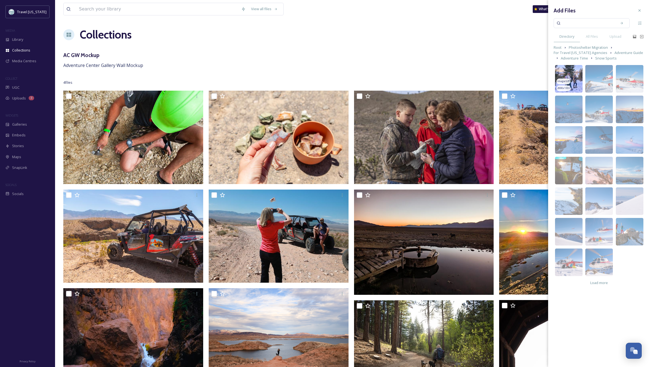
click at [570, 69] on img at bounding box center [569, 79] width 28 height 28
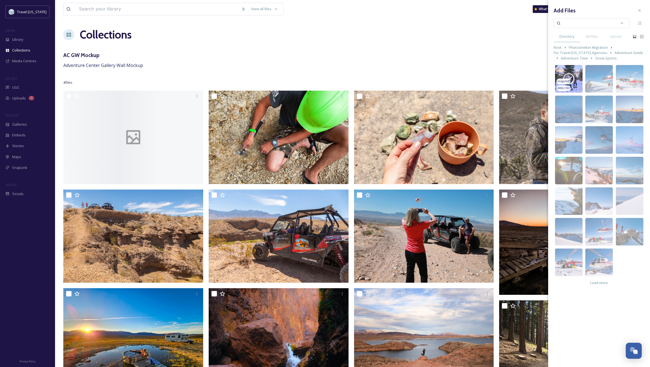
click at [569, 71] on img at bounding box center [569, 79] width 28 height 28
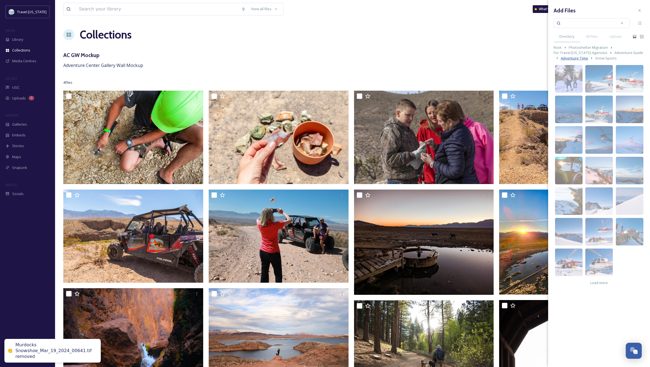
click at [569, 58] on span "Adventure Time" at bounding box center [574, 58] width 27 height 5
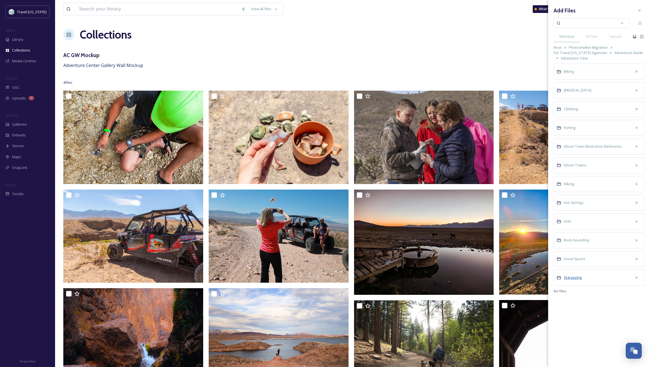
click at [574, 277] on span "Stargazing" at bounding box center [573, 277] width 18 height 5
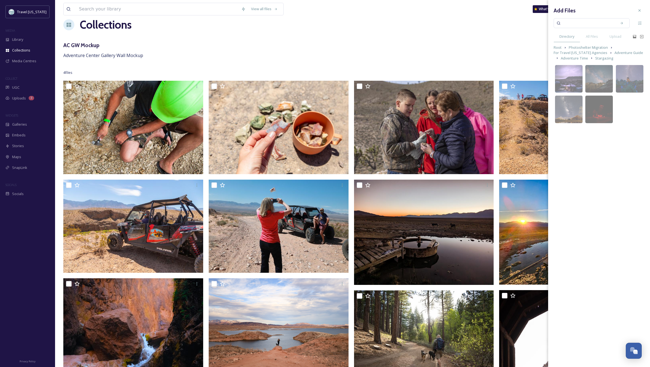
scroll to position [11, 0]
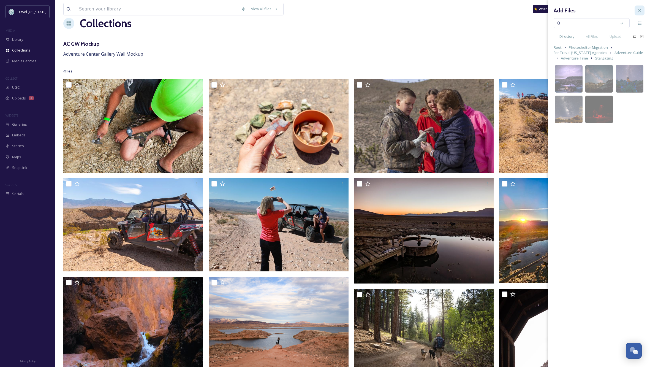
click at [641, 10] on icon at bounding box center [639, 10] width 4 height 4
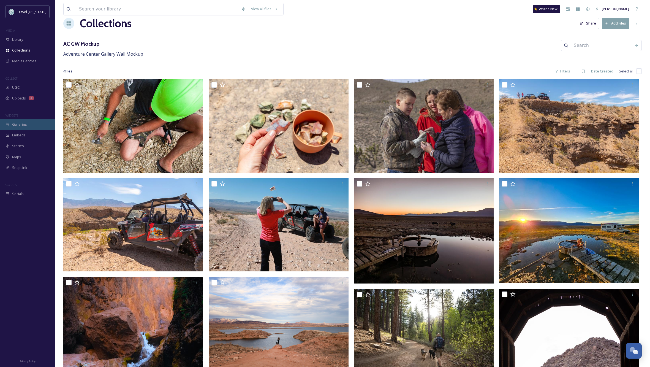
click at [18, 123] on span "Galleries" at bounding box center [19, 124] width 15 height 5
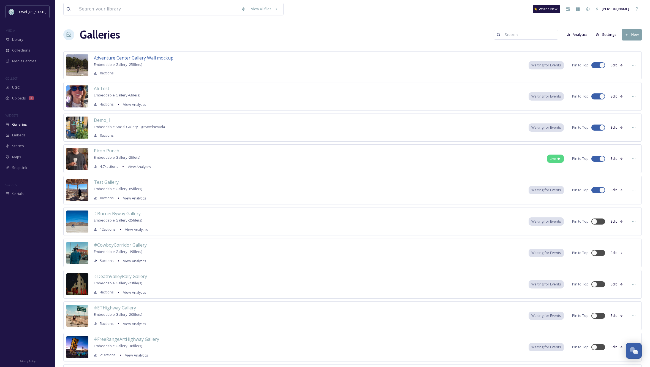
click at [154, 59] on span "Adventure Center Gallery Wall mockup" at bounding box center [134, 58] width 80 height 6
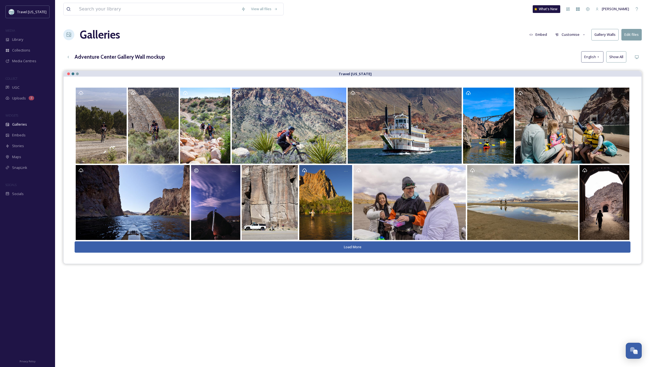
click at [603, 36] on button "Gallery Walls" at bounding box center [605, 34] width 27 height 11
click at [489, 49] on div "View all files What's New [PERSON_NAME] Galleries Embed Customise Gallery Walls…" at bounding box center [352, 223] width 595 height 446
click at [606, 35] on button "Gallery Walls" at bounding box center [605, 34] width 27 height 11
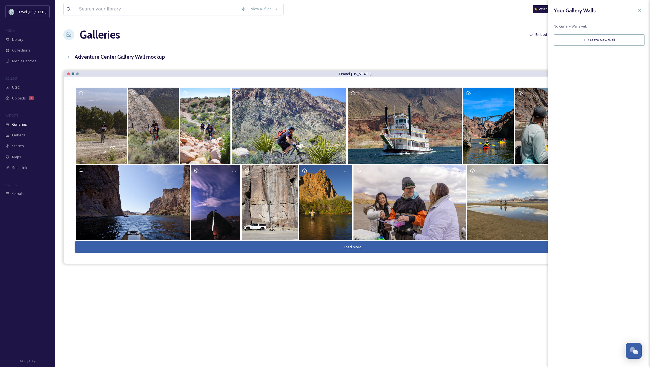
click at [608, 42] on button "Create New Wall" at bounding box center [599, 39] width 91 height 11
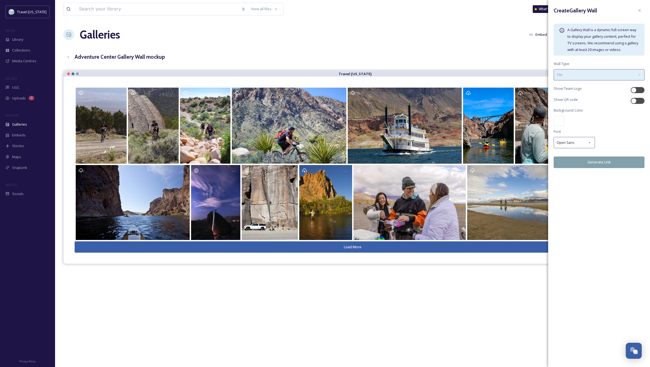
click at [624, 72] on div "Tile" at bounding box center [599, 74] width 91 height 11
click at [609, 202] on div "Create Gallery Wall A Gallery Wall is a dynamic full-screen way to display your…" at bounding box center [599, 183] width 102 height 367
click at [634, 89] on div at bounding box center [634, 90] width 6 height 6
checkbox input "true"
click at [635, 101] on div at bounding box center [634, 101] width 6 height 6
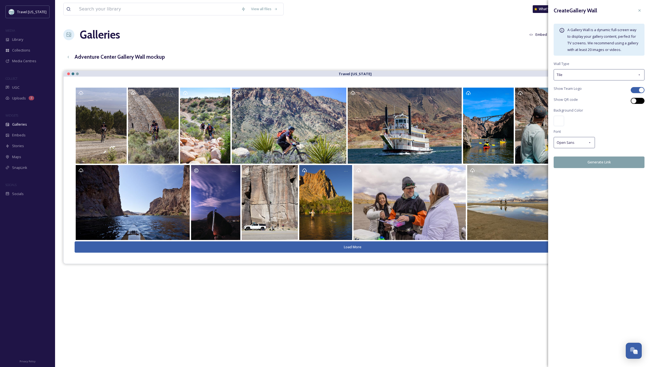
checkbox input "true"
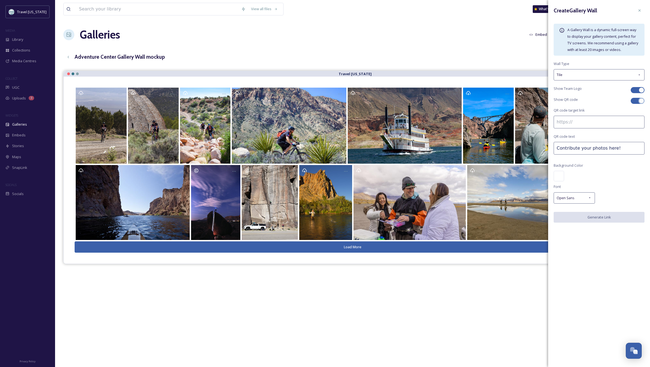
click at [579, 121] on input at bounding box center [599, 122] width 91 height 13
type input "[URL][DOMAIN_NAME]"
drag, startPoint x: 619, startPoint y: 147, endPoint x: 582, endPoint y: 136, distance: 38.5
click at [582, 136] on div "Create Gallery Wall A Gallery Wall is a dynamic full-screen way to display your…" at bounding box center [599, 118] width 102 height 237
type input "V"
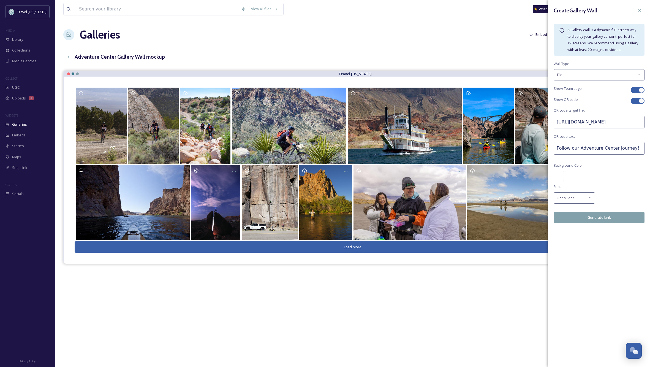
drag, startPoint x: 636, startPoint y: 148, endPoint x: 553, endPoint y: 144, distance: 83.5
click at [553, 144] on div "Create Gallery Wall A Gallery Wall is a dynamic full-screen way to display your…" at bounding box center [599, 118] width 102 height 237
type input "Be a part of our new Adventure Centers!"
click at [601, 217] on button "Generate Link" at bounding box center [599, 217] width 91 height 11
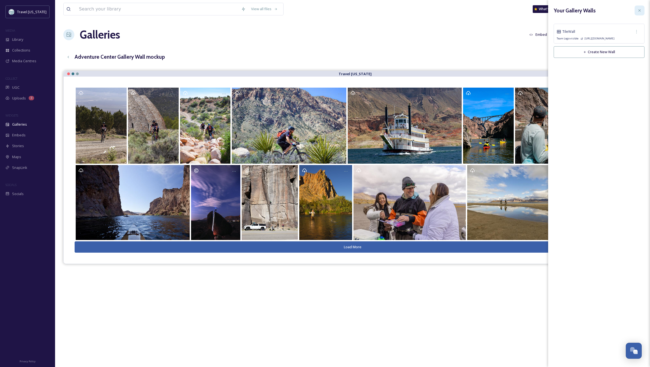
click at [641, 10] on icon at bounding box center [639, 10] width 4 height 4
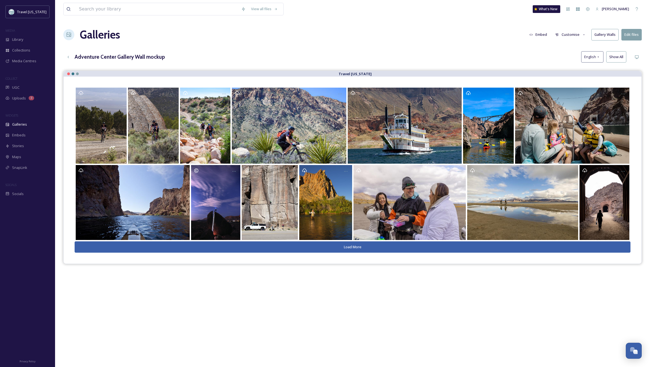
click at [610, 36] on button "Gallery Walls" at bounding box center [605, 34] width 27 height 11
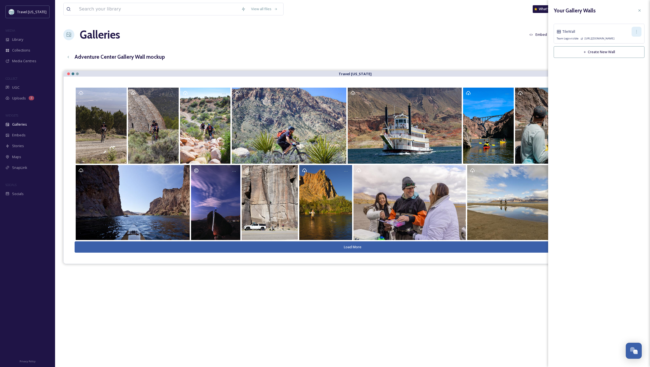
click at [635, 31] on icon at bounding box center [636, 31] width 4 height 4
click at [629, 55] on span "Copy Link" at bounding box center [628, 54] width 16 height 5
click at [628, 52] on span "Copy Link" at bounding box center [628, 54] width 16 height 5
click at [518, 47] on div "View all files What's New [PERSON_NAME] Galleries Embed Customise Gallery Walls…" at bounding box center [352, 223] width 595 height 446
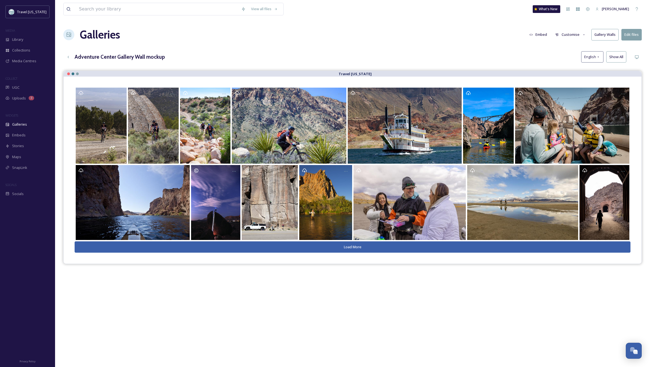
click at [606, 33] on button "Gallery Walls" at bounding box center [605, 34] width 27 height 11
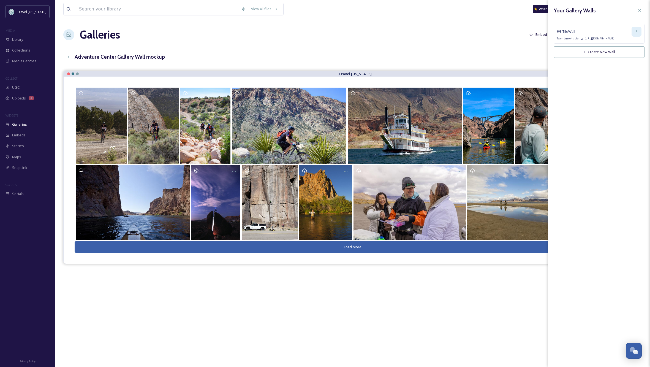
click at [636, 32] on icon at bounding box center [636, 31] width 4 height 4
click at [633, 43] on span "Edit Wall" at bounding box center [627, 43] width 14 height 5
checkbox input "true"
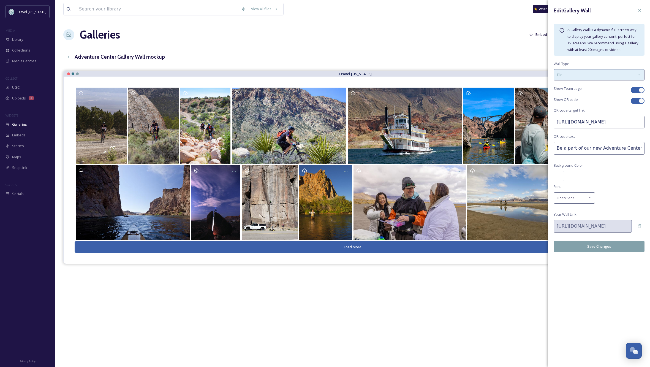
click at [578, 77] on div "Tile" at bounding box center [599, 74] width 91 height 11
click at [567, 110] on span "Masonry" at bounding box center [564, 109] width 14 height 5
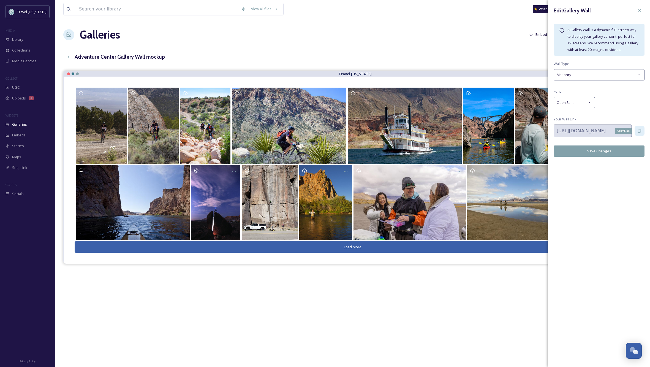
click at [639, 129] on icon at bounding box center [639, 131] width 4 height 4
click at [603, 149] on button "Save Changes" at bounding box center [599, 150] width 91 height 11
click at [640, 130] on icon at bounding box center [639, 131] width 3 height 4
click at [640, 130] on icon at bounding box center [639, 131] width 4 height 4
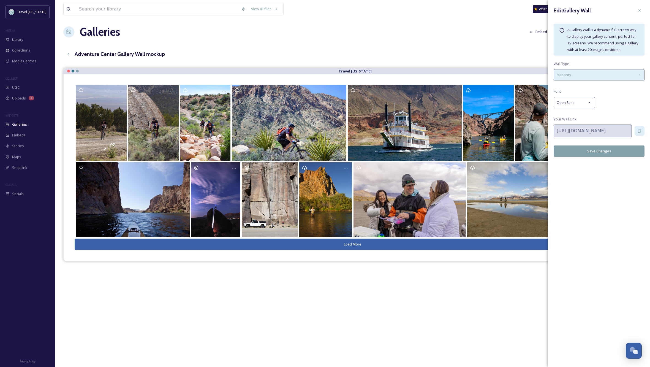
scroll to position [2, 0]
click at [639, 75] on icon at bounding box center [639, 75] width 4 height 4
click at [598, 89] on div "Tile" at bounding box center [599, 87] width 90 height 11
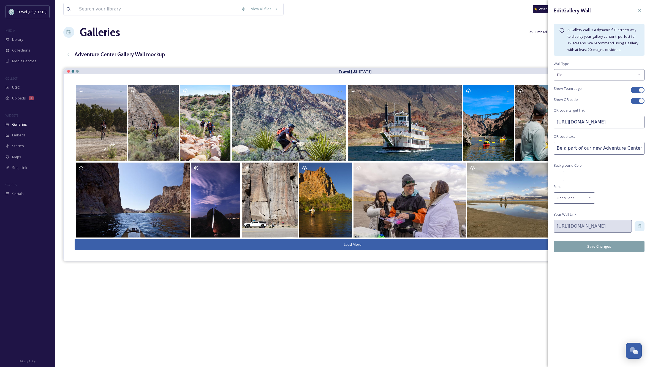
click at [623, 248] on button "Save Changes" at bounding box center [599, 246] width 91 height 11
click at [641, 224] on icon at bounding box center [639, 226] width 3 height 4
click at [639, 224] on icon at bounding box center [639, 226] width 3 height 4
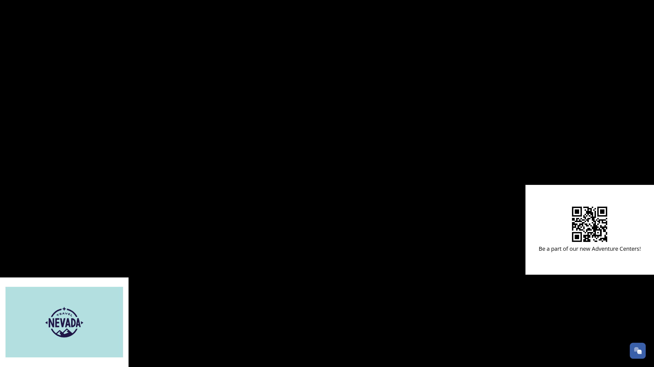
click at [297, 210] on div "Be a part of our new Adventure Centers!" at bounding box center [327, 183] width 654 height 367
click at [303, 110] on div "Be a part of our new Adventure Centers!" at bounding box center [327, 183] width 654 height 367
click at [358, 224] on div "Be a part of our new Adventure Centers!" at bounding box center [327, 183] width 654 height 367
